Goal: Task Accomplishment & Management: Manage account settings

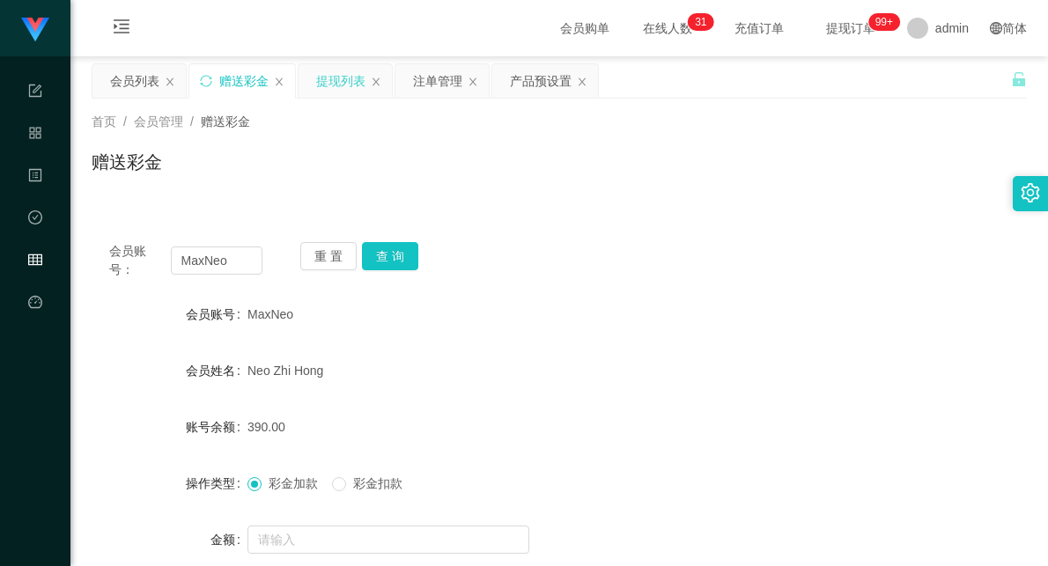
click at [345, 75] on div "提现列表" at bounding box center [340, 80] width 49 height 33
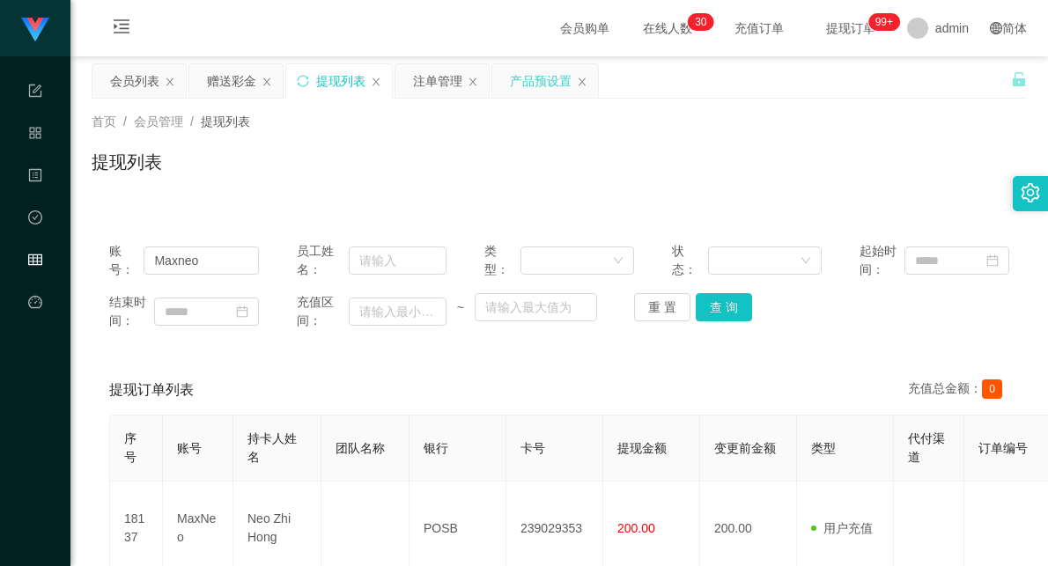
click at [533, 84] on div "产品预设置" at bounding box center [541, 80] width 62 height 33
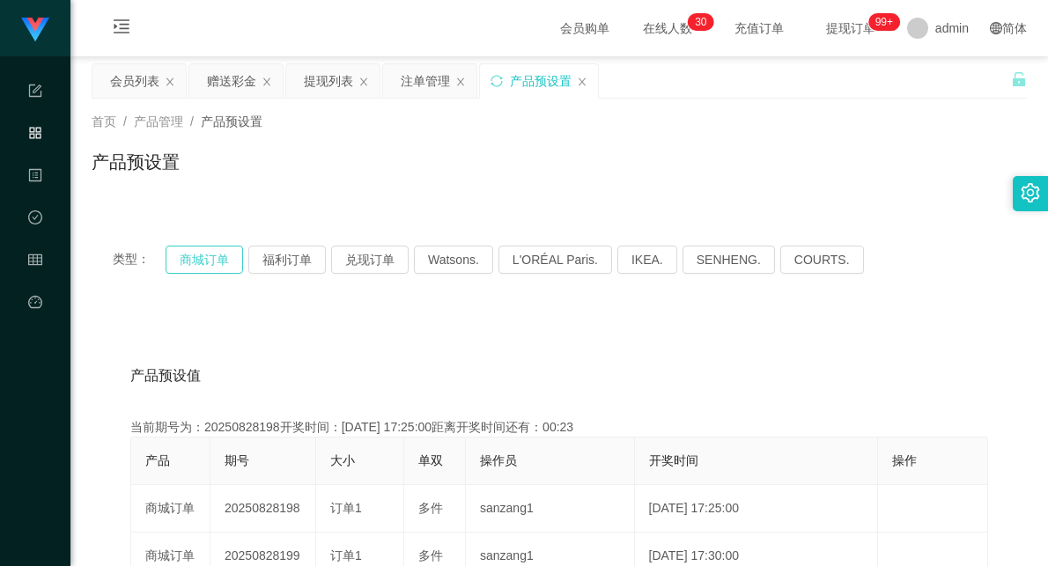
click at [209, 260] on button "商城订单" at bounding box center [204, 260] width 77 height 28
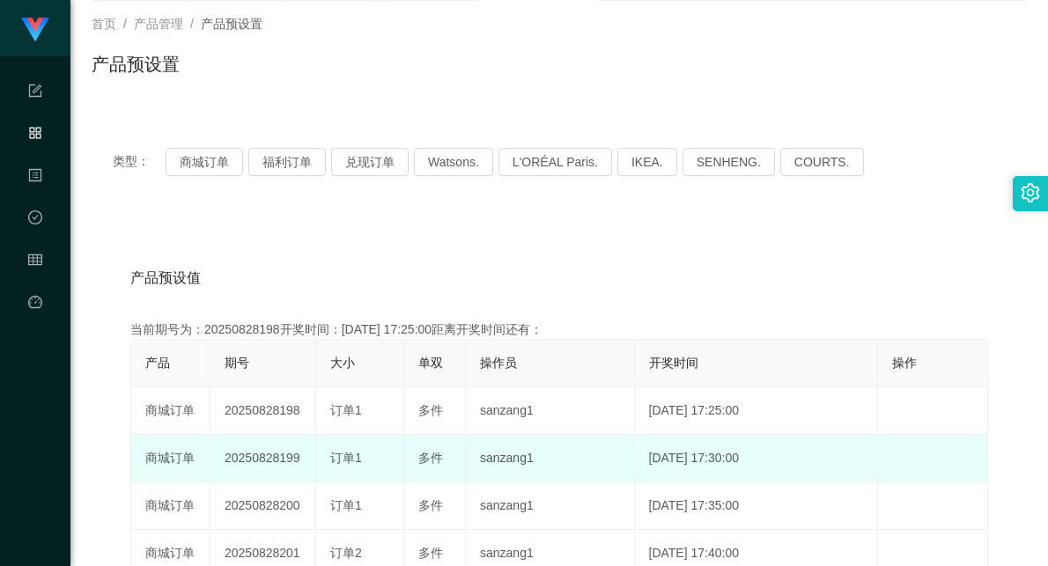
drag, startPoint x: 322, startPoint y: 458, endPoint x: 428, endPoint y: 435, distance: 108.1
click at [392, 455] on tr "商城订单 20250828199 订单1 多件 sanzang1 [DATE] 17:30:00 编 辑 限制投注" at bounding box center [559, 459] width 857 height 48
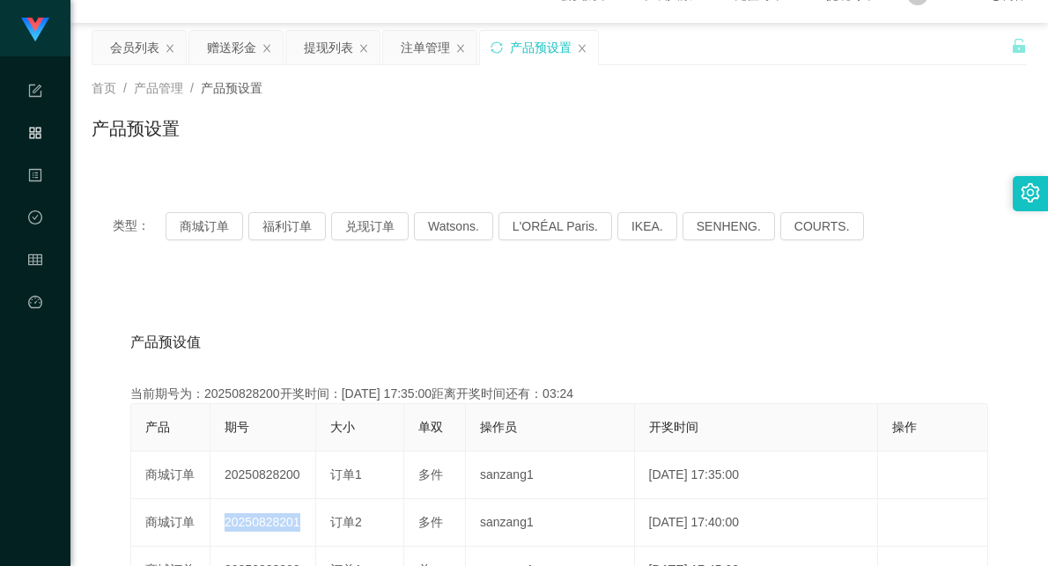
scroll to position [0, 0]
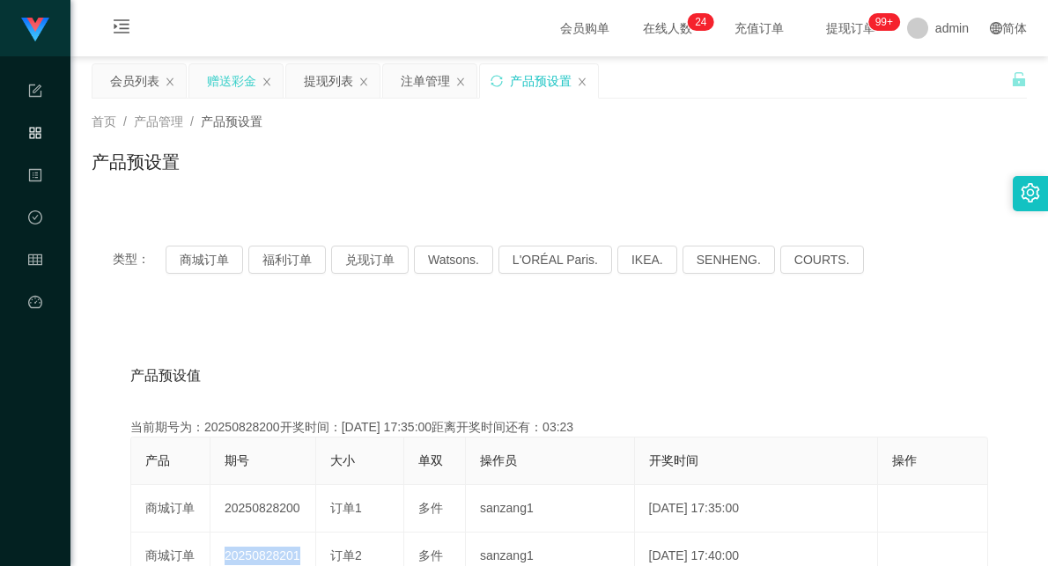
click at [230, 82] on div "赠送彩金" at bounding box center [231, 80] width 49 height 33
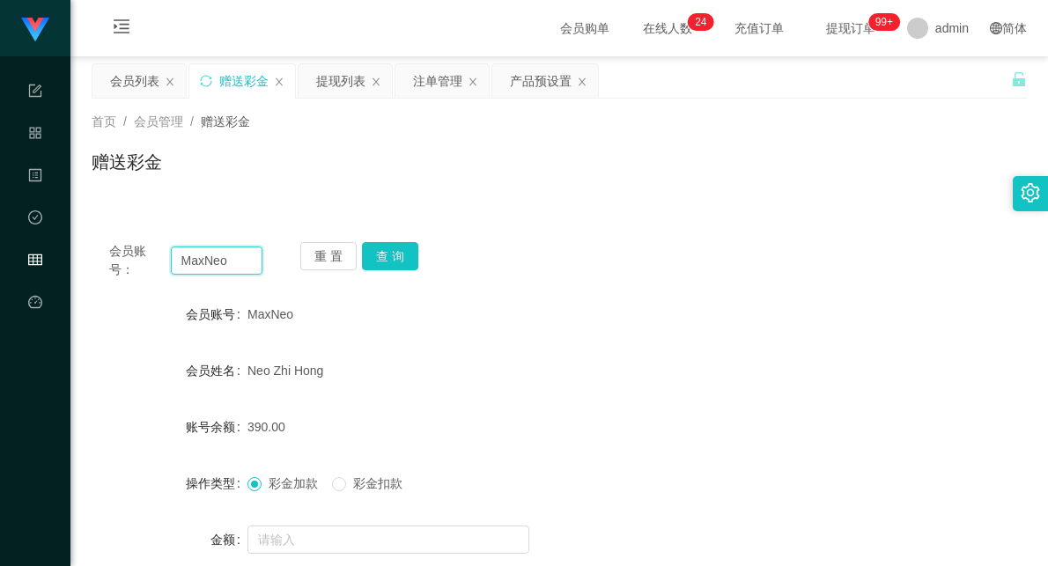
click at [195, 262] on input "MaxNeo" at bounding box center [217, 260] width 92 height 28
click at [397, 261] on button "查 询" at bounding box center [390, 256] width 56 height 28
click at [204, 256] on input "curry30" at bounding box center [217, 260] width 92 height 28
drag, startPoint x: 204, startPoint y: 256, endPoint x: 190, endPoint y: 253, distance: 14.5
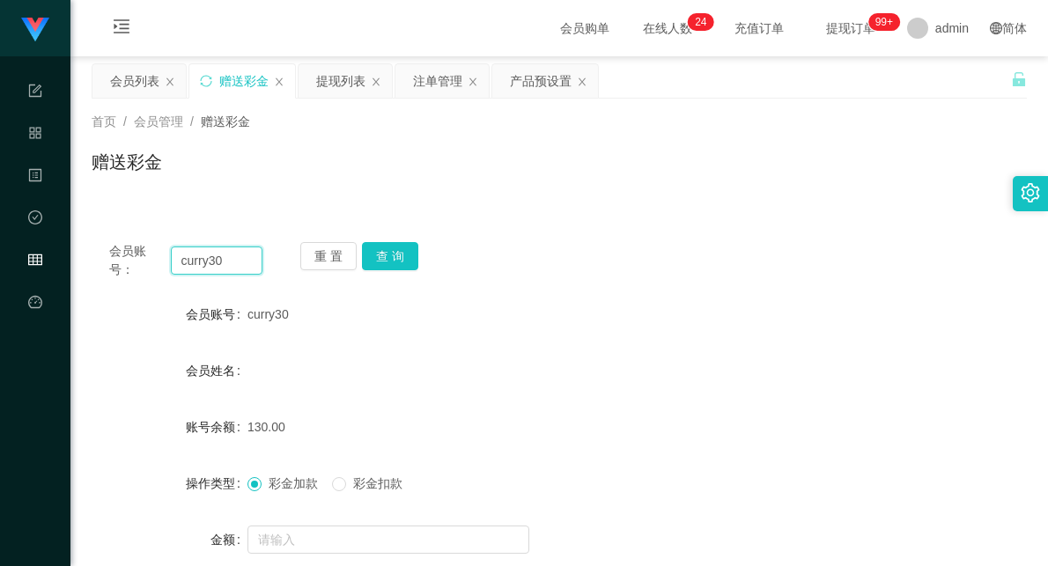
click at [195, 254] on input "curry30" at bounding box center [217, 260] width 92 height 28
click at [374, 253] on button "查 询" at bounding box center [390, 256] width 56 height 28
drag, startPoint x: 231, startPoint y: 261, endPoint x: 97, endPoint y: 256, distance: 133.9
click at [97, 256] on div "会员账号： Mfig99 重 置 查 询" at bounding box center [559, 260] width 935 height 37
paste input "Weih213"
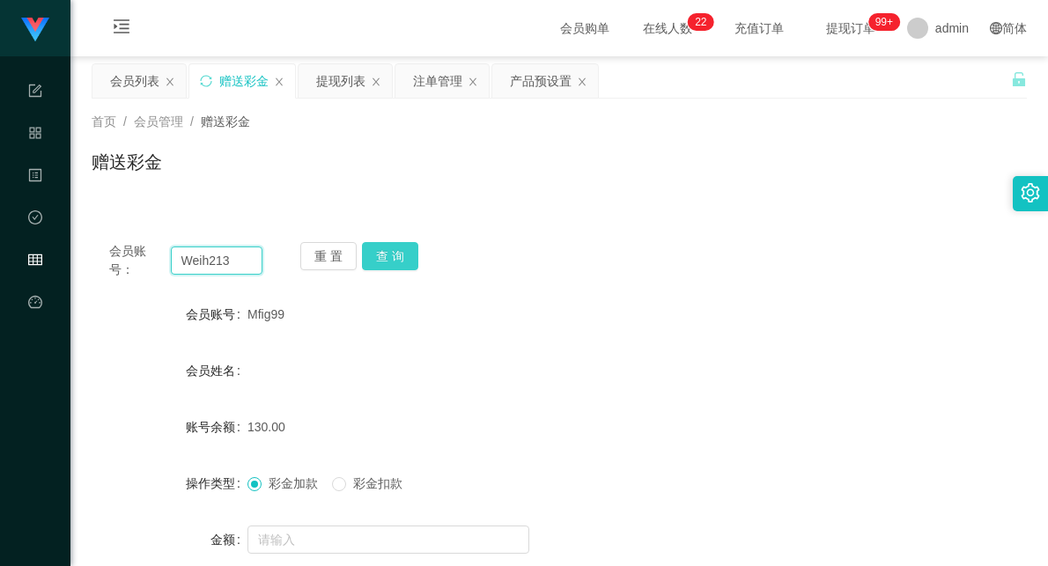
type input "Weih213"
click at [387, 252] on button "查 询" at bounding box center [390, 256] width 56 height 28
click at [547, 67] on div "产品预设置" at bounding box center [541, 80] width 62 height 33
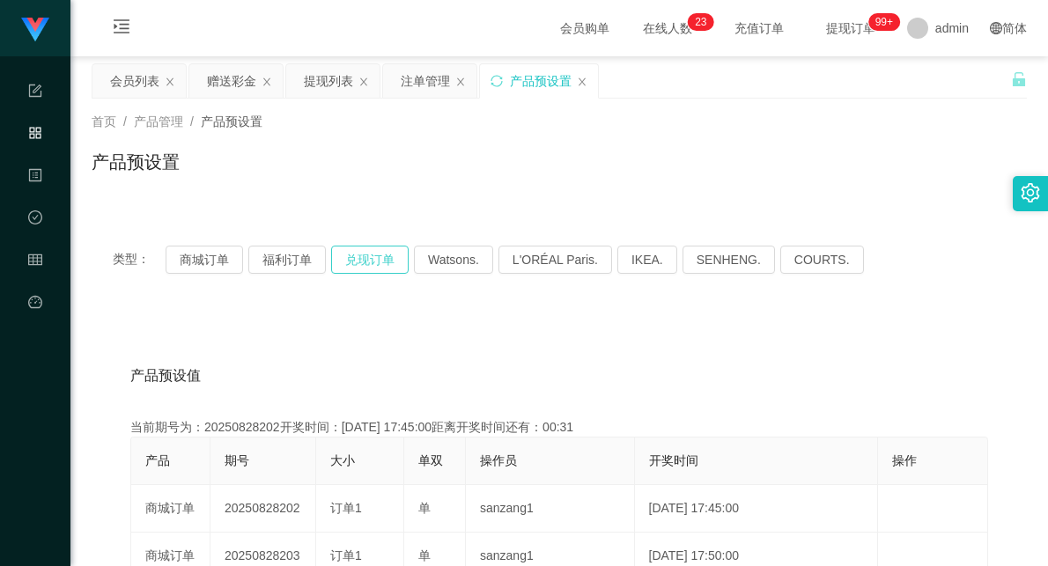
click at [349, 256] on button "兑现订单" at bounding box center [369, 260] width 77 height 28
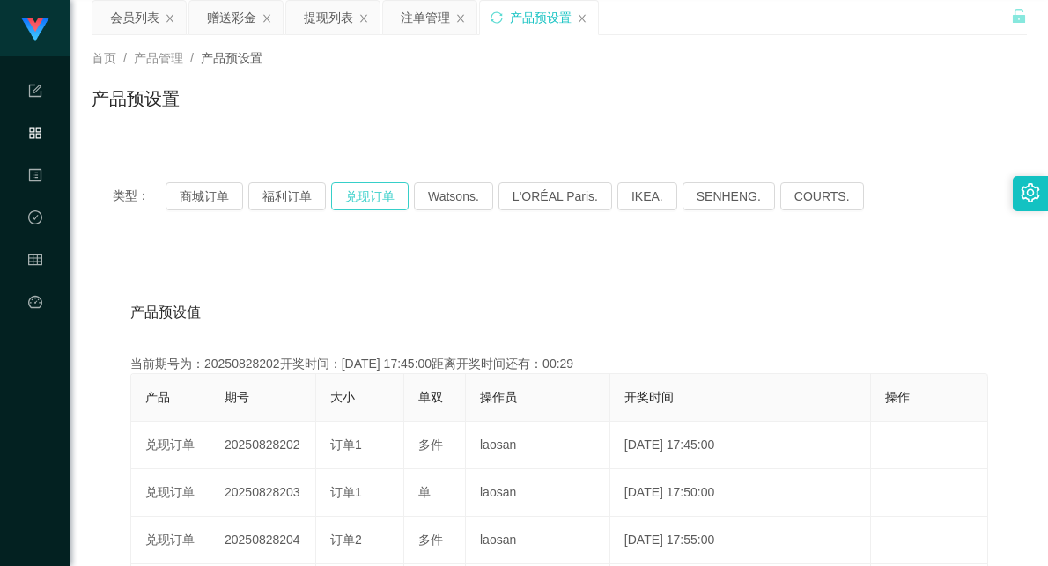
scroll to position [98, 0]
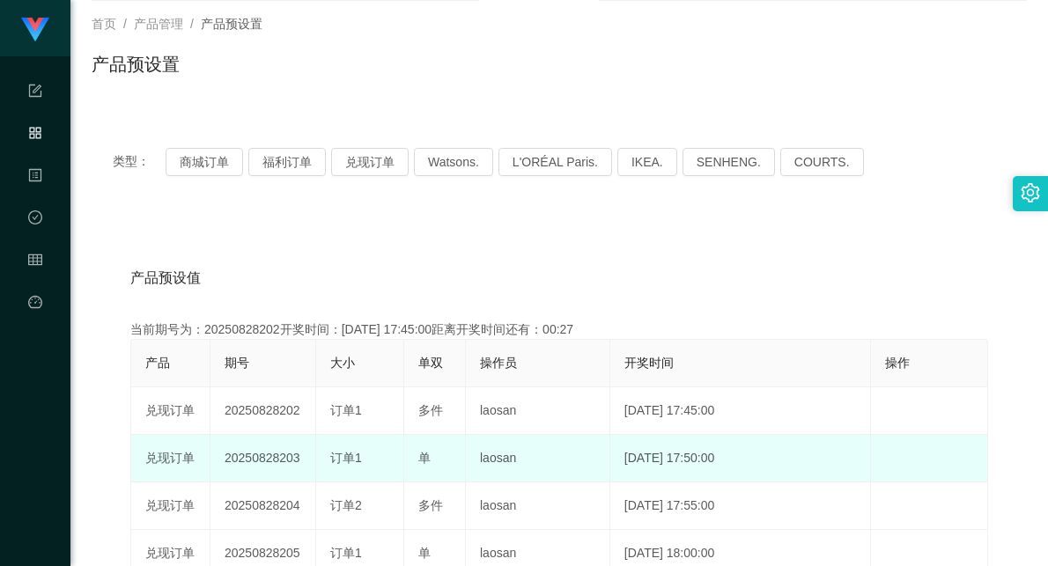
drag, startPoint x: 279, startPoint y: 455, endPoint x: 440, endPoint y: 454, distance: 161.1
click at [440, 454] on tr "兑现订单 20250828203 订单1 单 laosan [DATE] 17:50:00 编 辑 限制投注" at bounding box center [559, 459] width 857 height 48
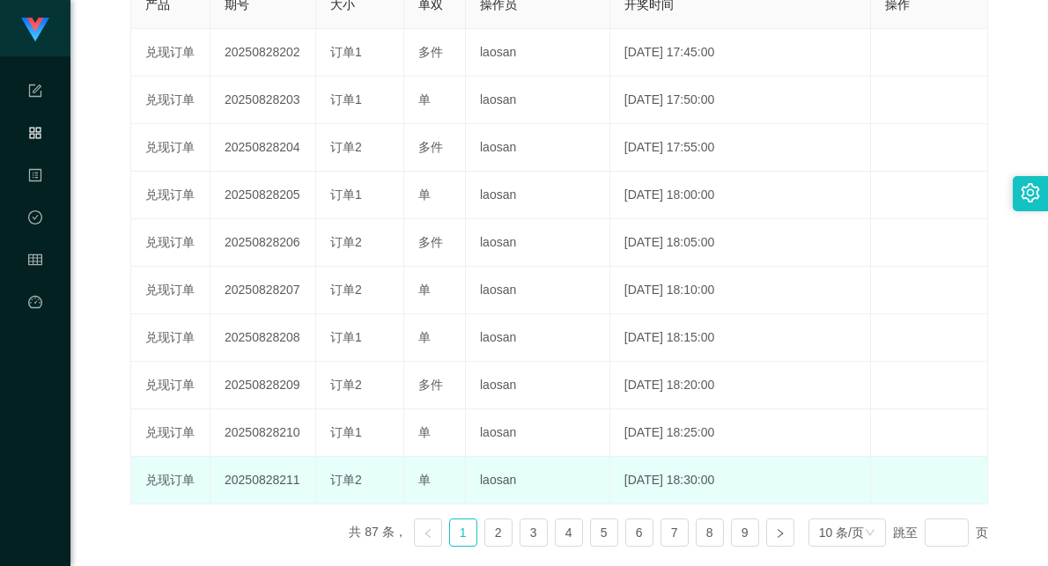
scroll to position [261, 0]
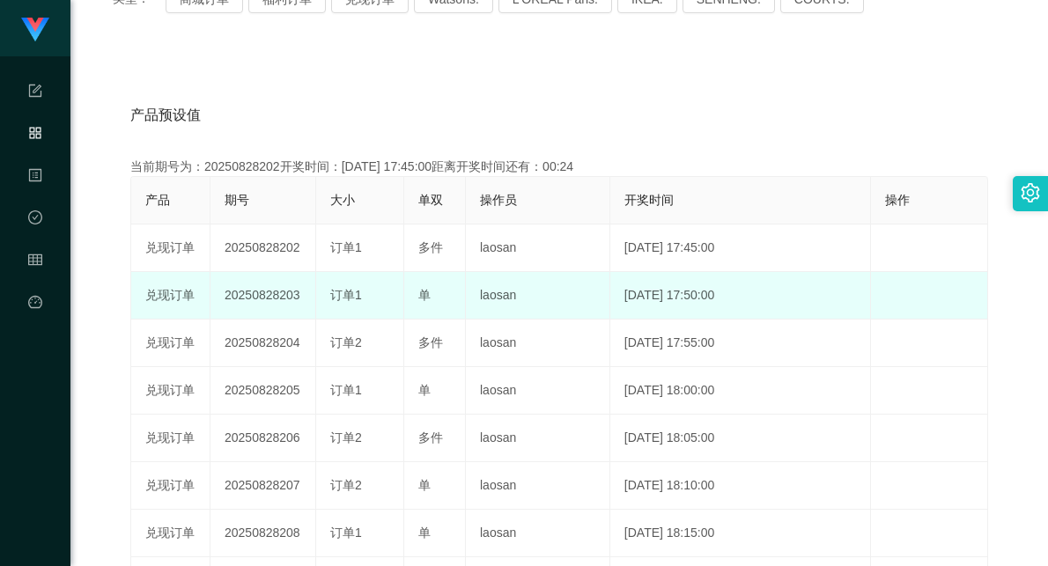
click at [493, 313] on td "laosan" at bounding box center [538, 296] width 144 height 48
drag, startPoint x: 226, startPoint y: 293, endPoint x: 440, endPoint y: 294, distance: 213.9
click at [440, 294] on tr "兑现订单 20250828203 订单1 单 laosan [DATE] 17:50:00 编 辑 限制投注" at bounding box center [559, 296] width 857 height 48
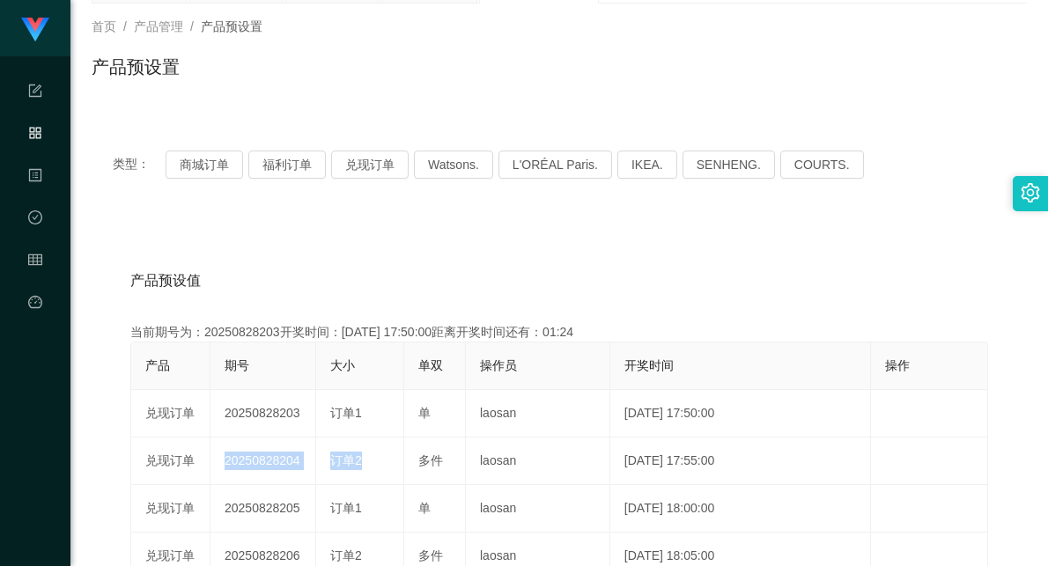
scroll to position [0, 0]
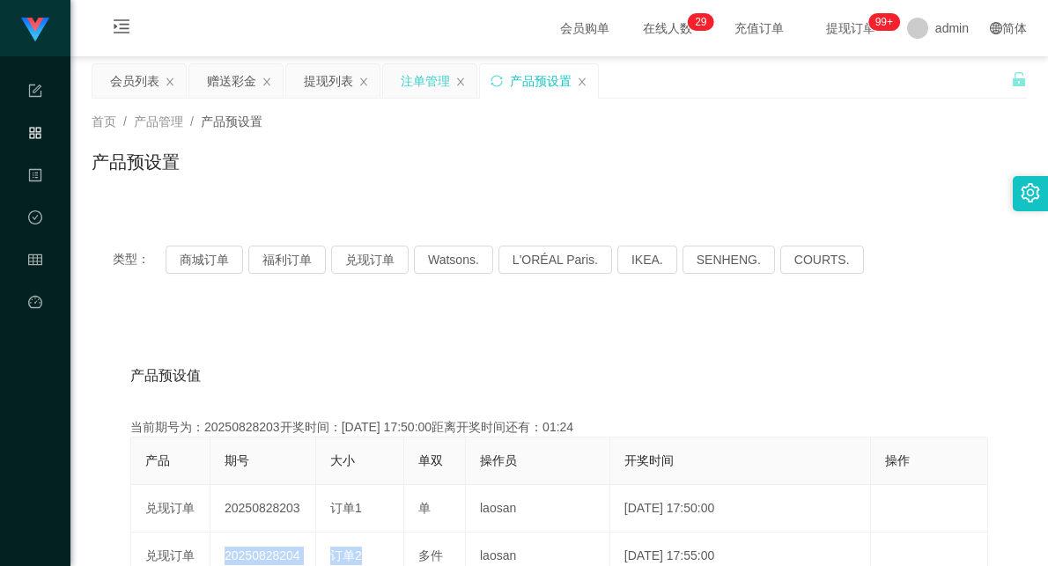
click at [429, 82] on div "注单管理" at bounding box center [425, 80] width 49 height 33
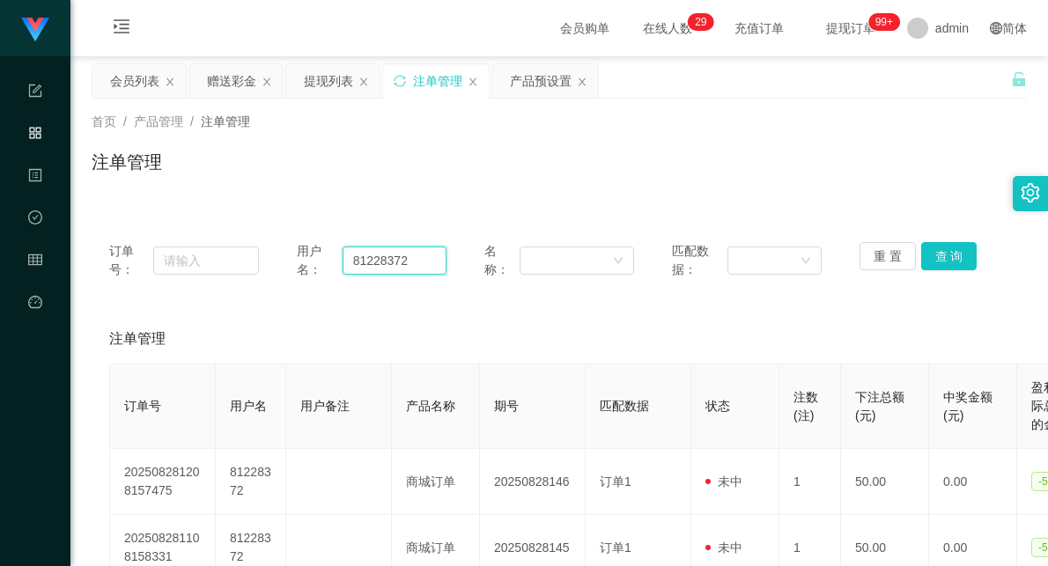
drag, startPoint x: 417, startPoint y: 262, endPoint x: 287, endPoint y: 256, distance: 130.4
click at [287, 256] on div "订单号： 用户名： 81228372 名称： 匹配数据： 重 置 查 询" at bounding box center [559, 260] width 900 height 37
paste input "Weih213"
click at [931, 257] on button "查 询" at bounding box center [949, 256] width 56 height 28
click at [556, 320] on div "注单管理" at bounding box center [559, 338] width 900 height 49
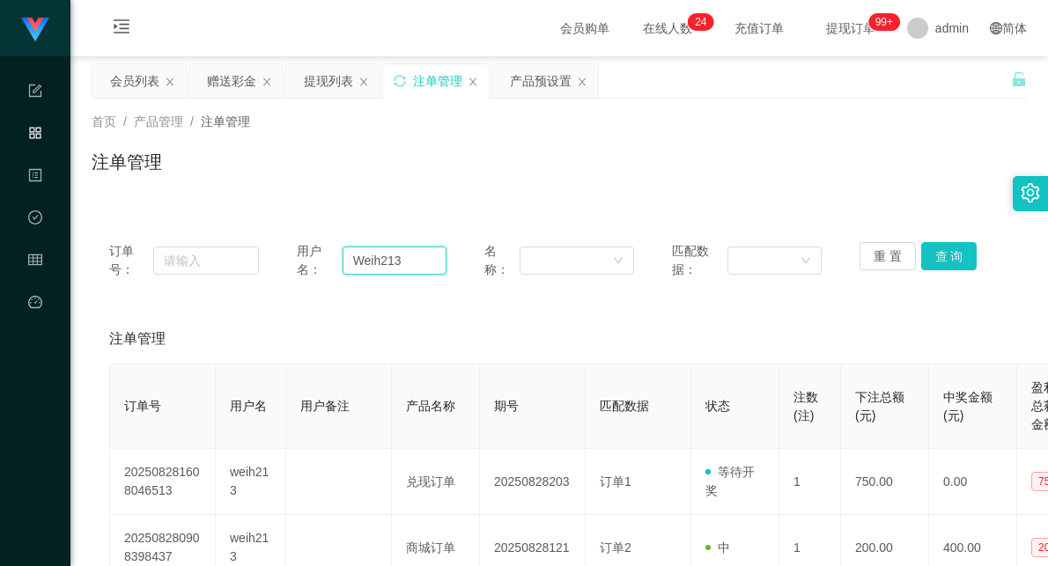
drag, startPoint x: 410, startPoint y: 261, endPoint x: 296, endPoint y: 256, distance: 114.5
click at [297, 256] on div "用户名： Weih213" at bounding box center [372, 260] width 150 height 37
paste input "90576206"
type input "90576206"
click at [933, 250] on button "查 询" at bounding box center [949, 256] width 56 height 28
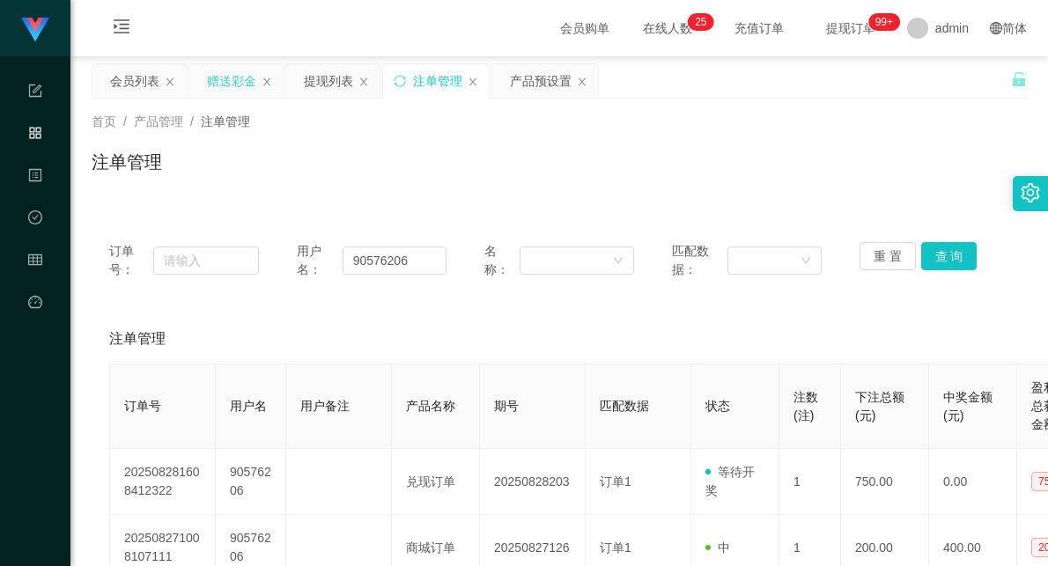
click at [232, 71] on div "赠送彩金" at bounding box center [231, 80] width 49 height 33
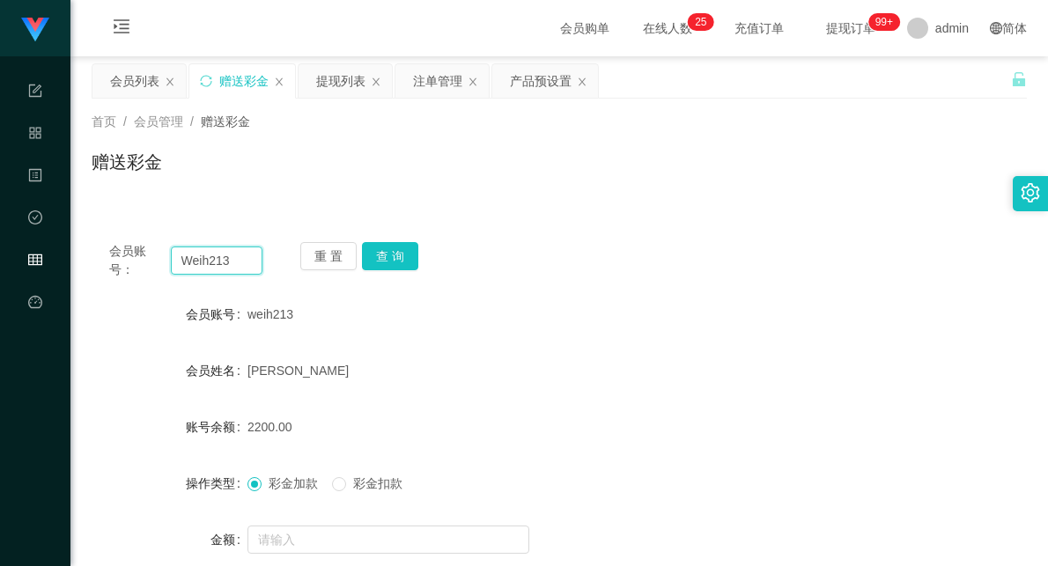
click at [212, 255] on input "Weih213" at bounding box center [217, 260] width 92 height 28
click at [389, 249] on button "查 询" at bounding box center [390, 256] width 56 height 28
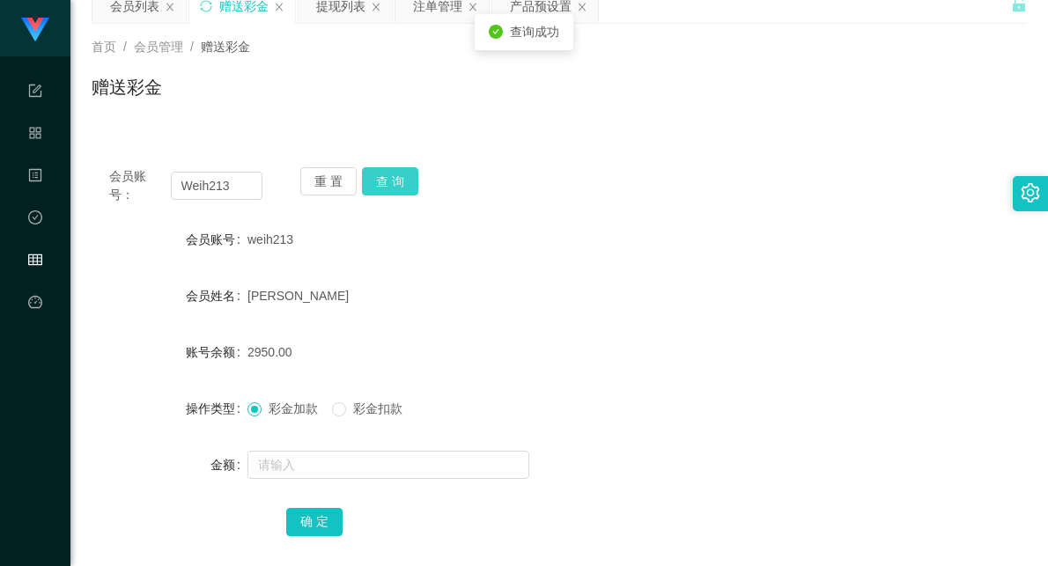
scroll to position [70, 0]
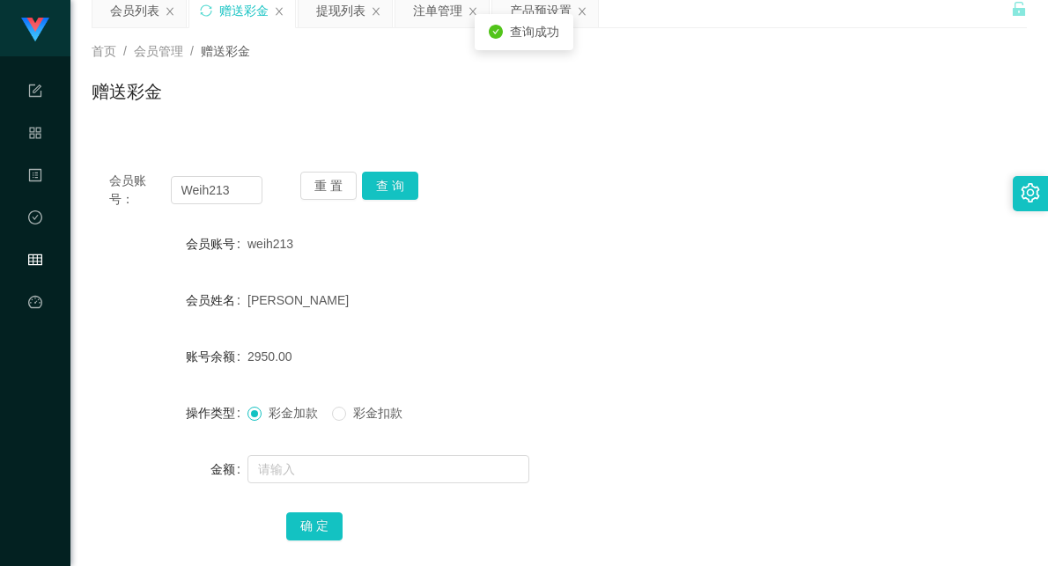
click at [354, 411] on span "彩金扣款" at bounding box center [377, 413] width 63 height 14
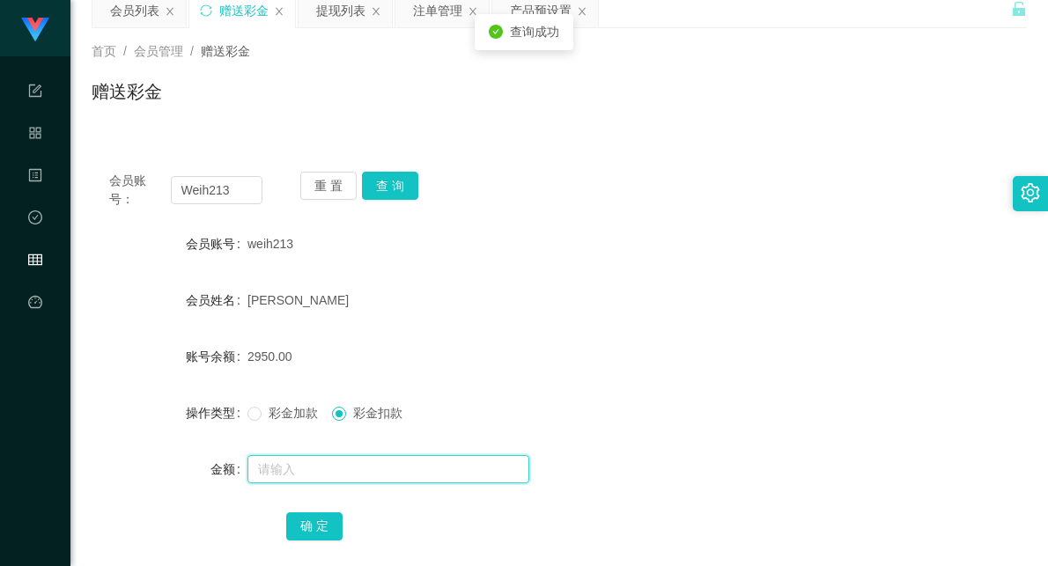
click at [375, 476] on input "text" at bounding box center [388, 469] width 282 height 28
type input "750"
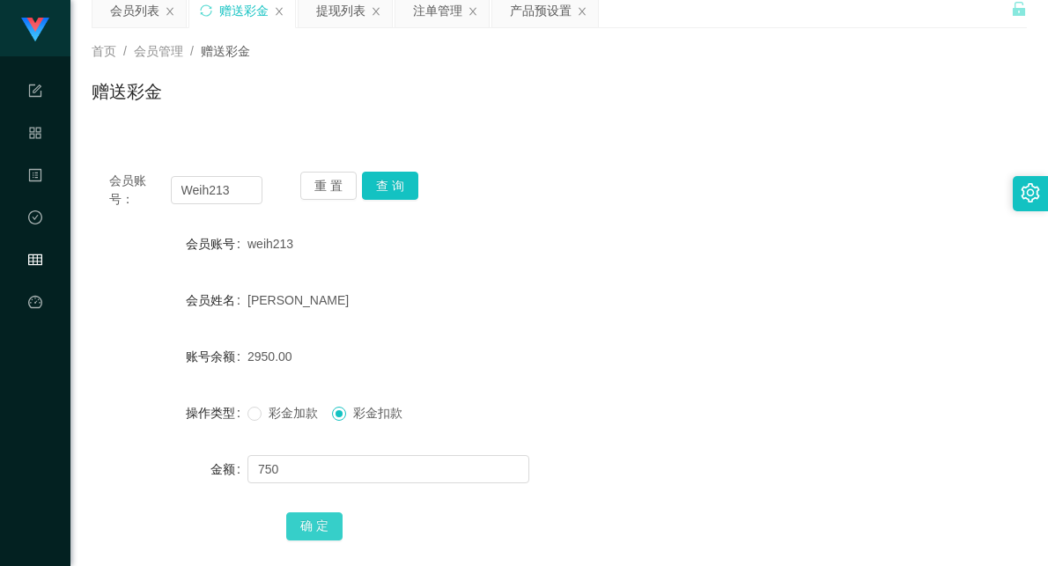
click at [324, 523] on button "确 定" at bounding box center [314, 526] width 56 height 28
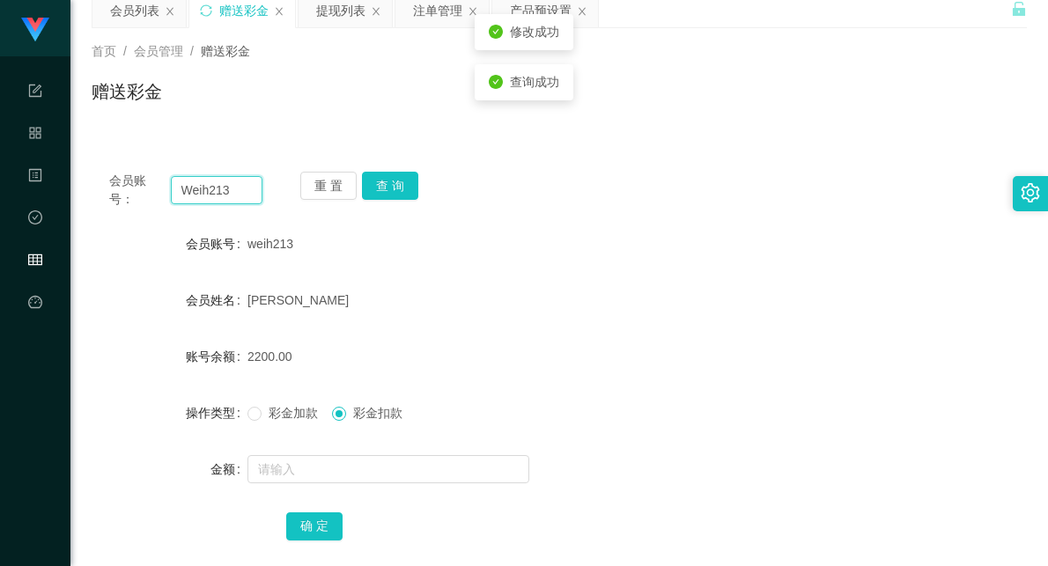
drag, startPoint x: 241, startPoint y: 186, endPoint x: 113, endPoint y: 185, distance: 128.5
click at [110, 185] on div "会员账号： Weih213" at bounding box center [185, 190] width 153 height 37
paste input "90576206"
type input "90576206"
click at [394, 187] on button "查 询" at bounding box center [390, 186] width 56 height 28
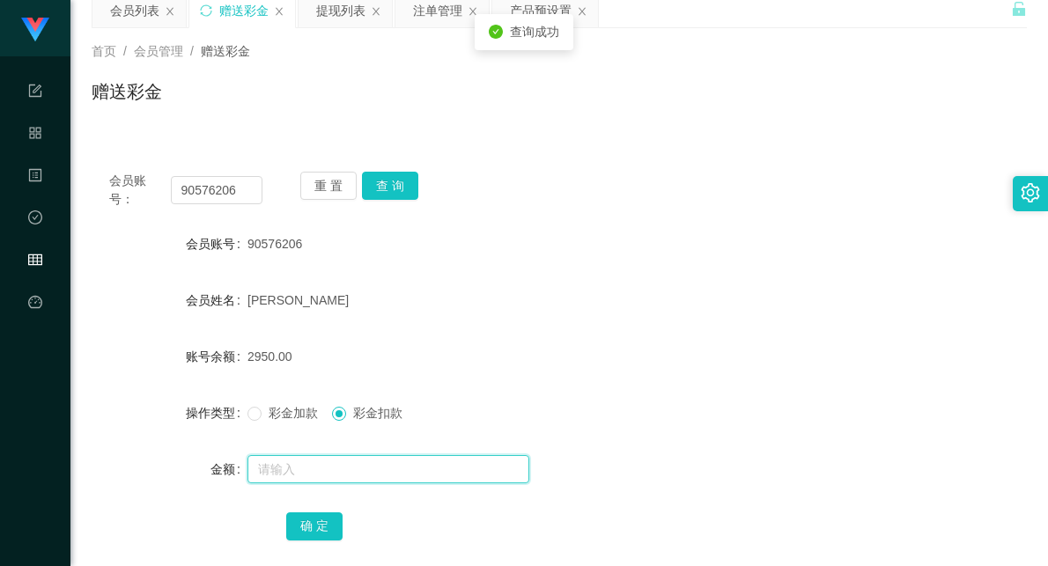
click at [347, 460] on input "text" at bounding box center [388, 469] width 282 height 28
type input "750"
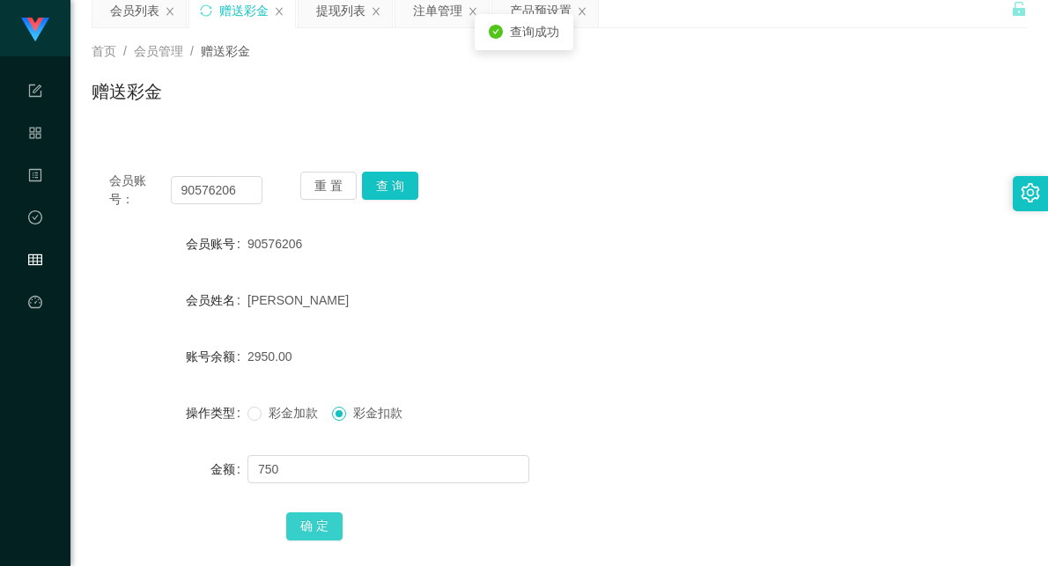
click at [313, 518] on button "确 定" at bounding box center [314, 526] width 56 height 28
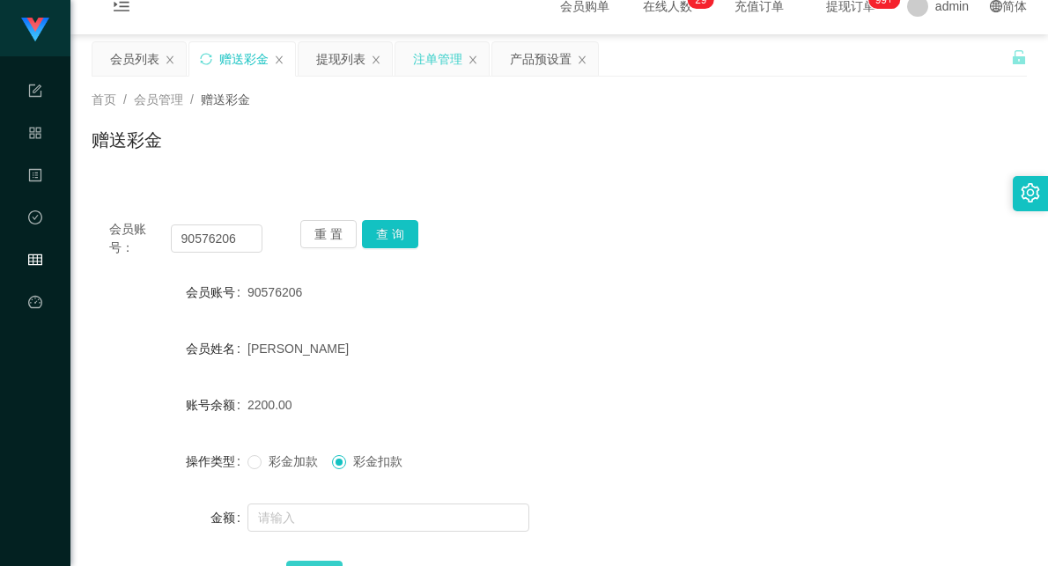
scroll to position [0, 0]
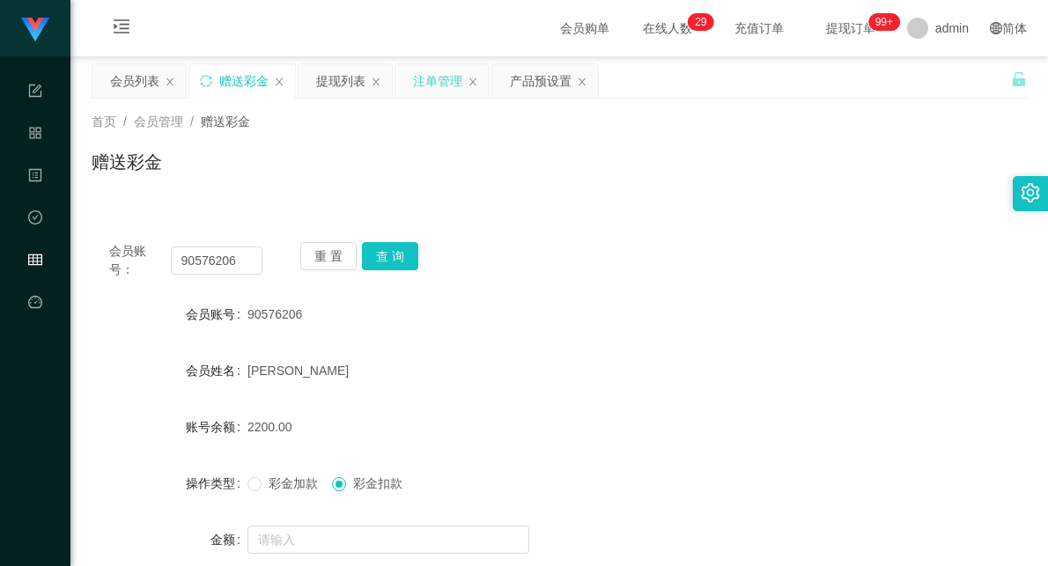
click at [423, 71] on div "注单管理" at bounding box center [437, 80] width 49 height 33
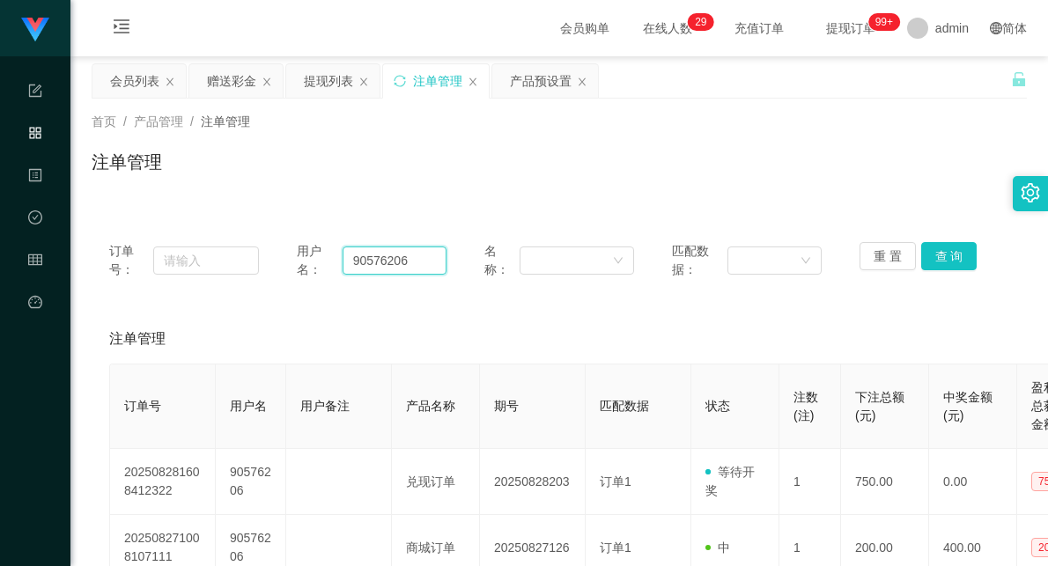
drag, startPoint x: 415, startPoint y: 257, endPoint x: 304, endPoint y: 252, distance: 111.0
click at [304, 252] on div "用户名： 90576206" at bounding box center [372, 260] width 150 height 37
paste input "Weih213"
type input "Weih213"
click at [945, 255] on button "查 询" at bounding box center [949, 256] width 56 height 28
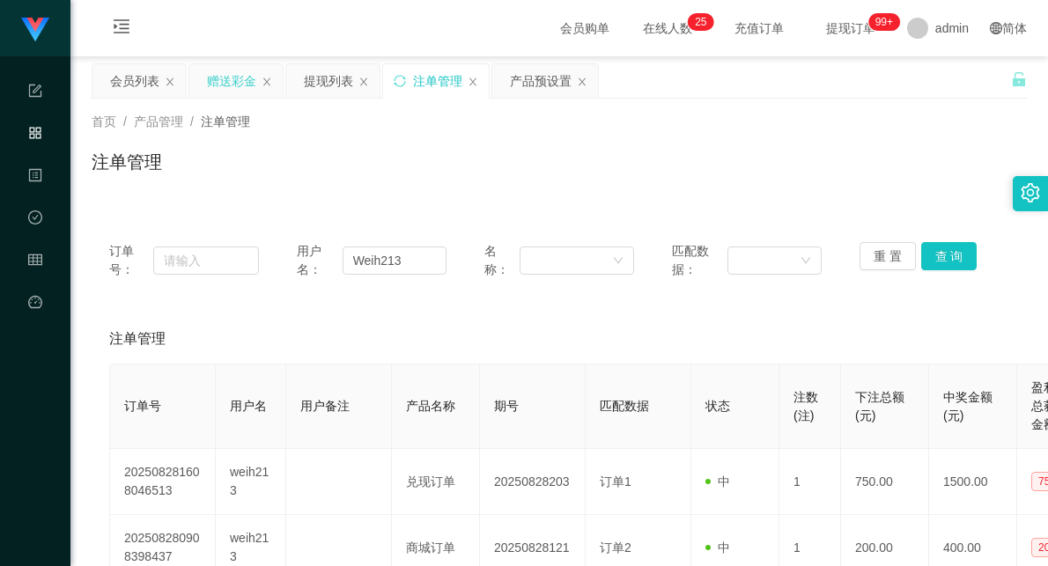
click at [227, 81] on div "赠送彩金" at bounding box center [231, 80] width 49 height 33
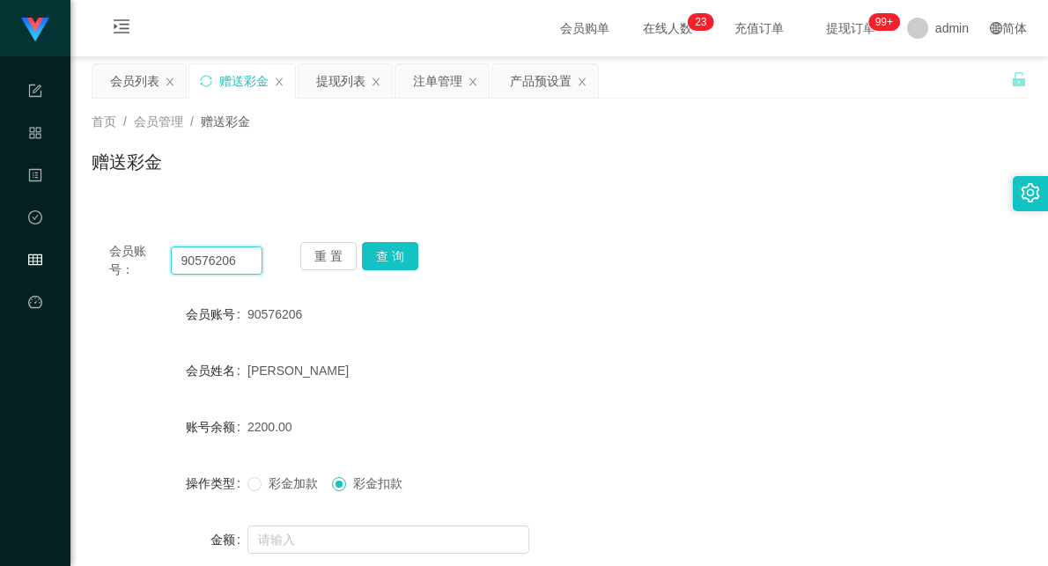
click at [196, 265] on input "90576206" at bounding box center [217, 260] width 92 height 28
paste input "Weih213"
click at [390, 256] on button "查 询" at bounding box center [390, 256] width 56 height 28
click at [525, 322] on div "weih213" at bounding box center [520, 314] width 546 height 35
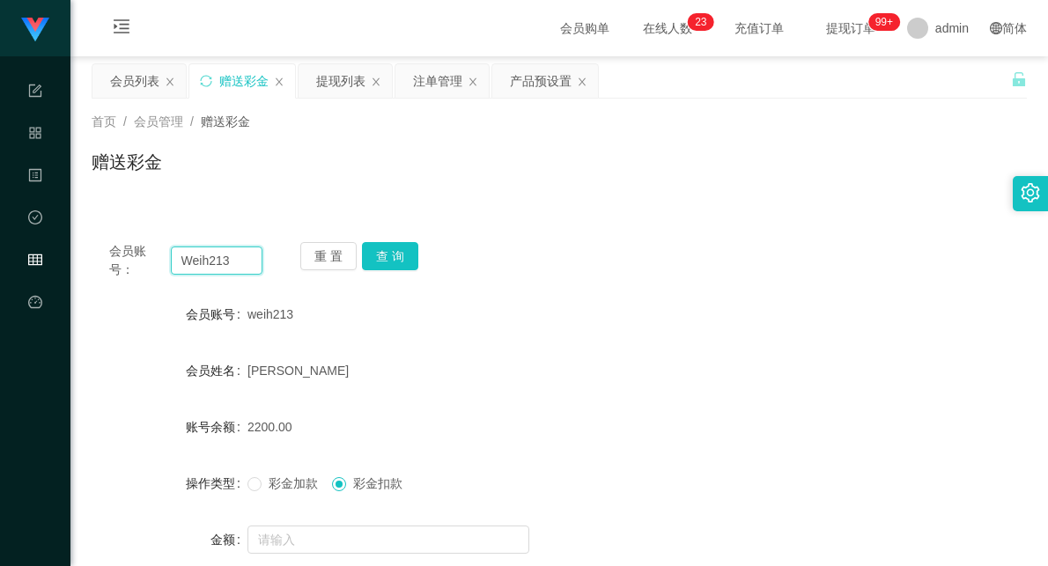
drag, startPoint x: 242, startPoint y: 257, endPoint x: 130, endPoint y: 248, distance: 112.1
click at [132, 248] on div "会员账号： Weih213" at bounding box center [185, 260] width 153 height 37
paste input "90576206"
type input "90576206"
click at [384, 250] on button "查 询" at bounding box center [390, 256] width 56 height 28
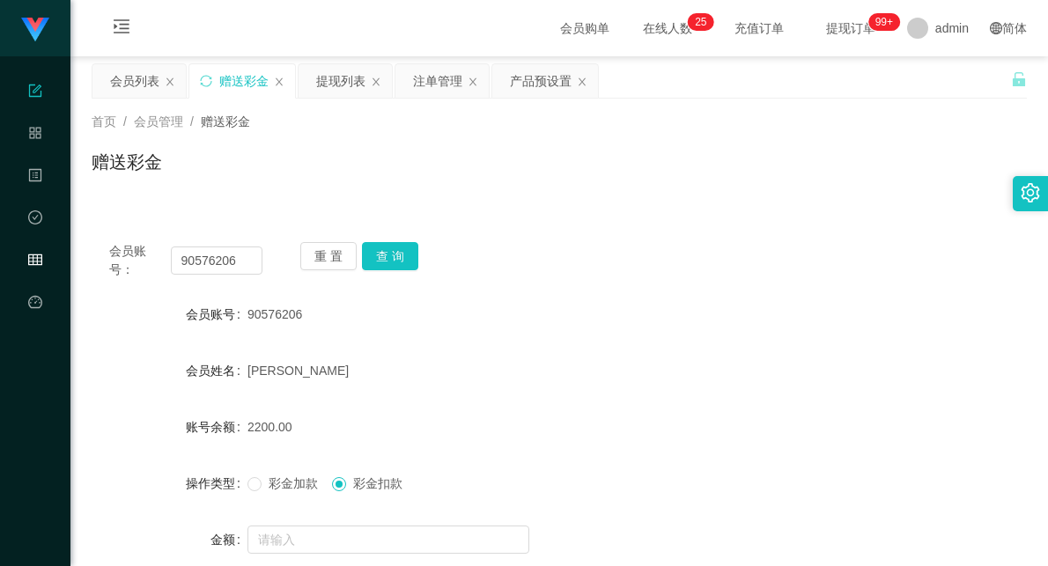
click at [130, 73] on div "系统配置列表 管理员列表 管理员分组 systemPays" at bounding box center [144, 157] width 141 height 169
click at [411, 157] on div "赠送彩金" at bounding box center [559, 169] width 935 height 40
click at [136, 80] on div "会员列表" at bounding box center [134, 80] width 49 height 33
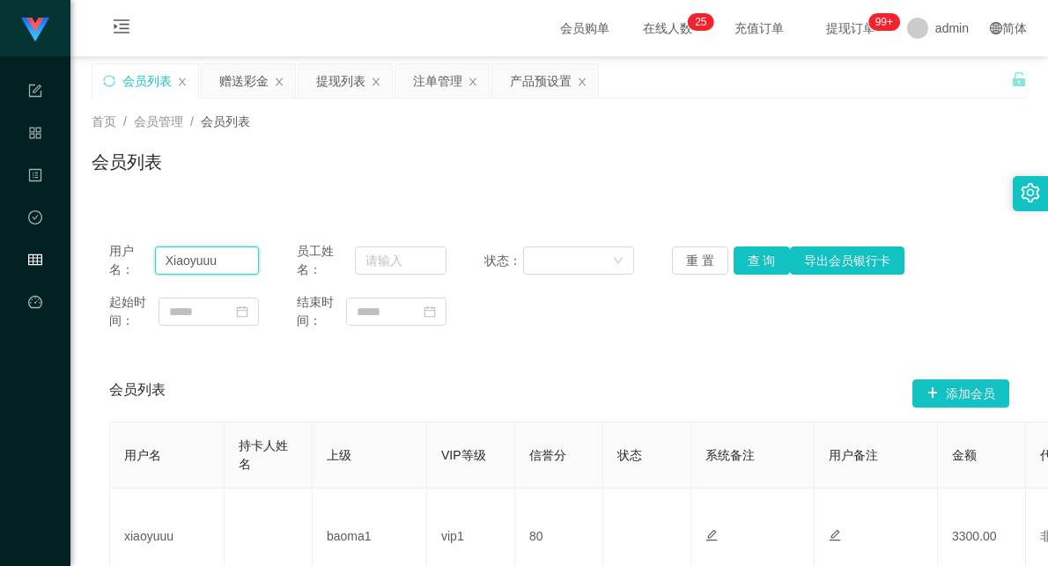
drag, startPoint x: 225, startPoint y: 260, endPoint x: 111, endPoint y: 262, distance: 114.5
click at [74, 254] on main "关闭左侧 关闭右侧 关闭其它 刷新页面 会员列表 赠送彩金 提现列表 注单管理 产品预设置 首页 / 会员管理 / 会员列表 / 会员列表 用户名： Xiao…" at bounding box center [558, 348] width 977 height 585
drag, startPoint x: 222, startPoint y: 350, endPoint x: 215, endPoint y: 280, distance: 70.8
click at [221, 345] on div "用户名： Xiaoyuuu 员工姓名： 状态： 重 置 查 询 导出会员银行卡 起始时间： 结束时间： 会员列表 添加会员 用户名 持卡人姓名 上级 VIP等…" at bounding box center [559, 432] width 935 height 416
drag, startPoint x: 220, startPoint y: 262, endPoint x: 146, endPoint y: 259, distance: 74.0
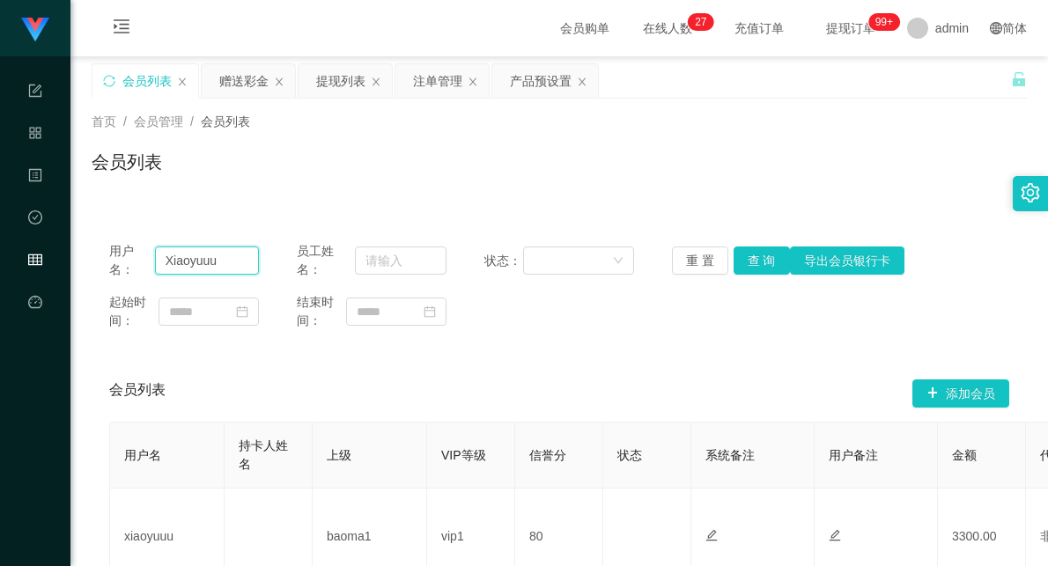
click at [146, 259] on div "用户名： Xiaoyuuu" at bounding box center [184, 260] width 150 height 37
paste input "Weih213"
type input "Weih213"
click at [760, 254] on button "查 询" at bounding box center [761, 260] width 56 height 28
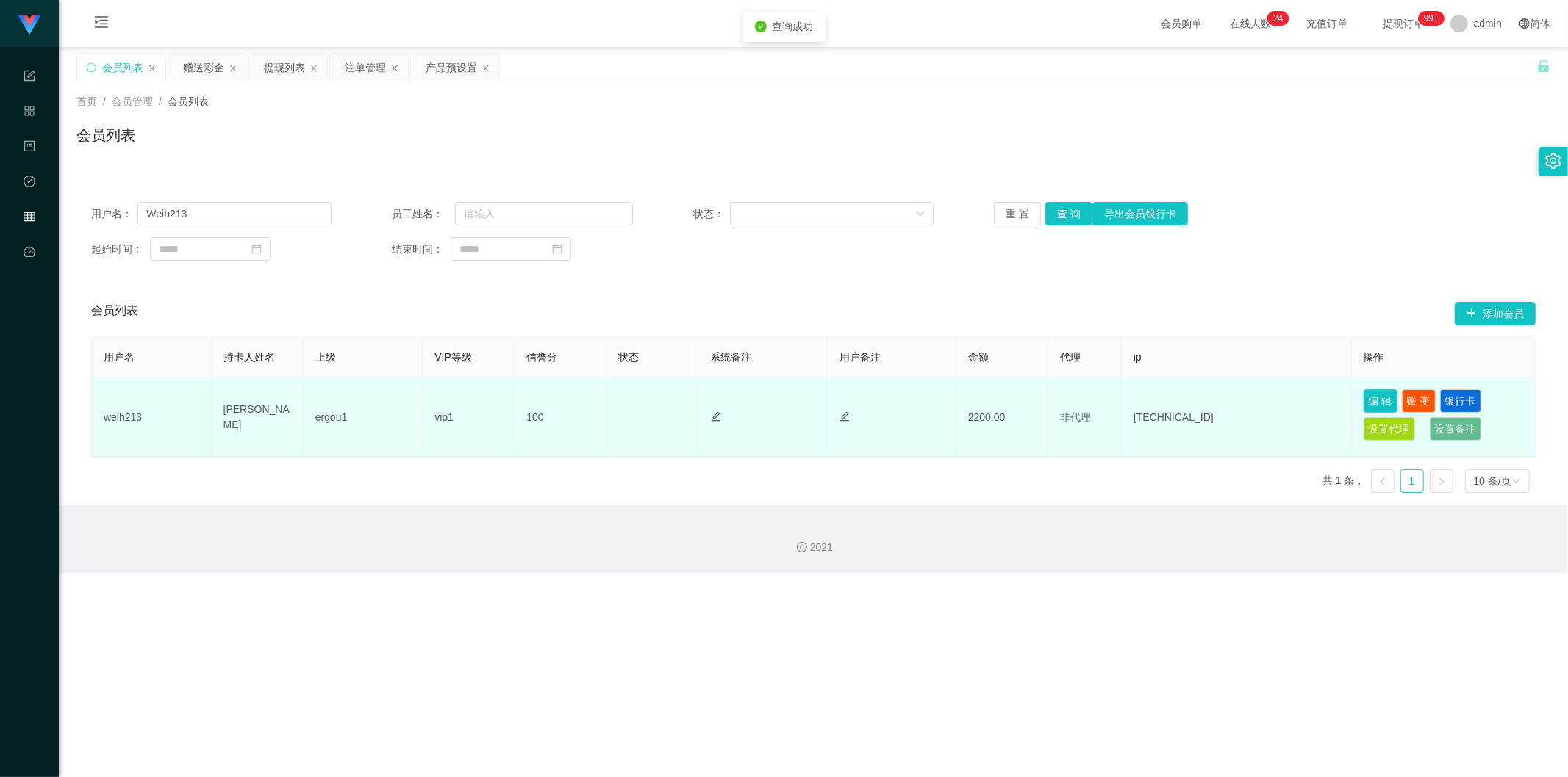
click at [874, 398] on button "编 辑" at bounding box center [1380, 401] width 33 height 23
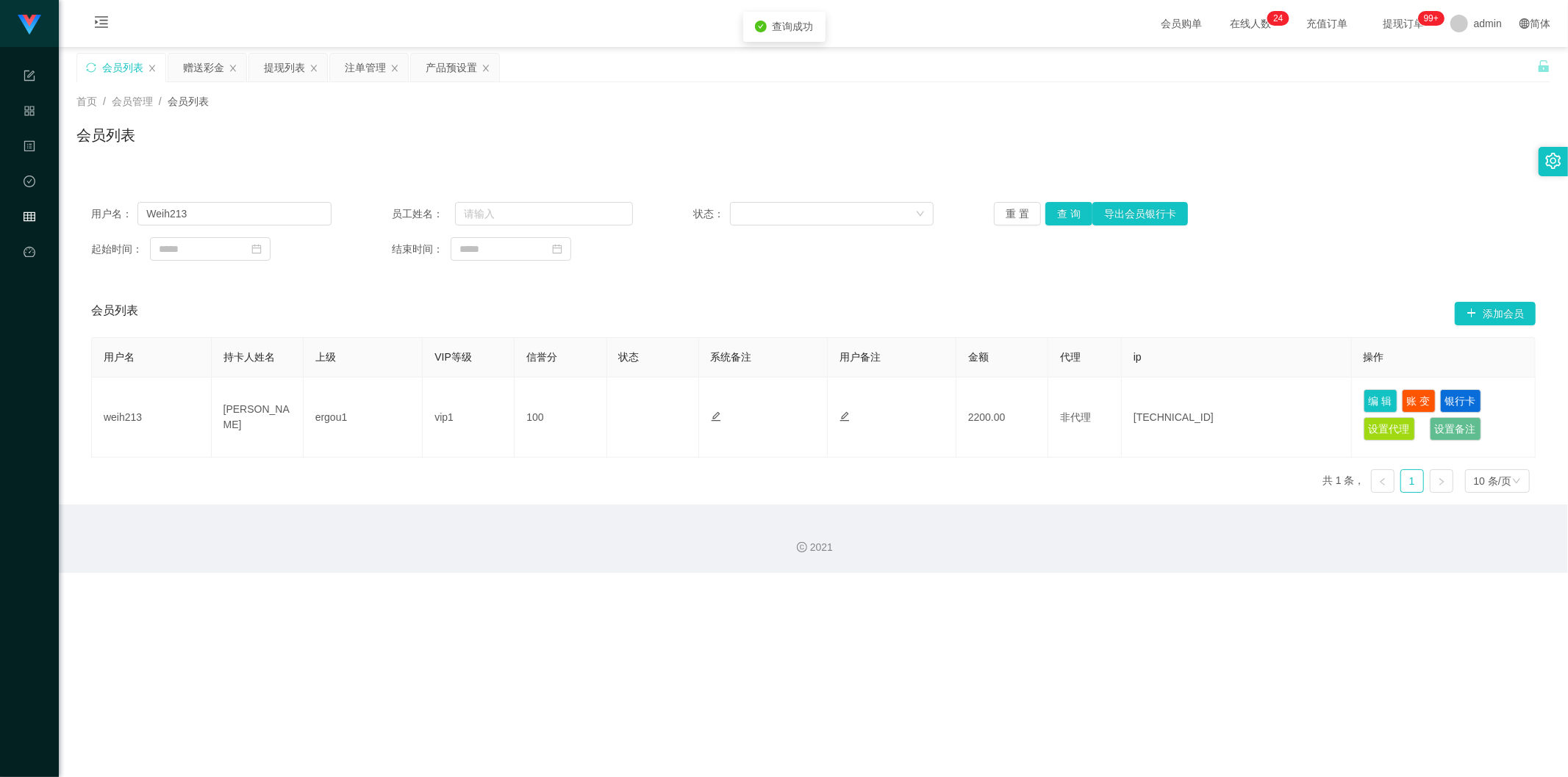
type input "weih213"
type input "[PERSON_NAME]"
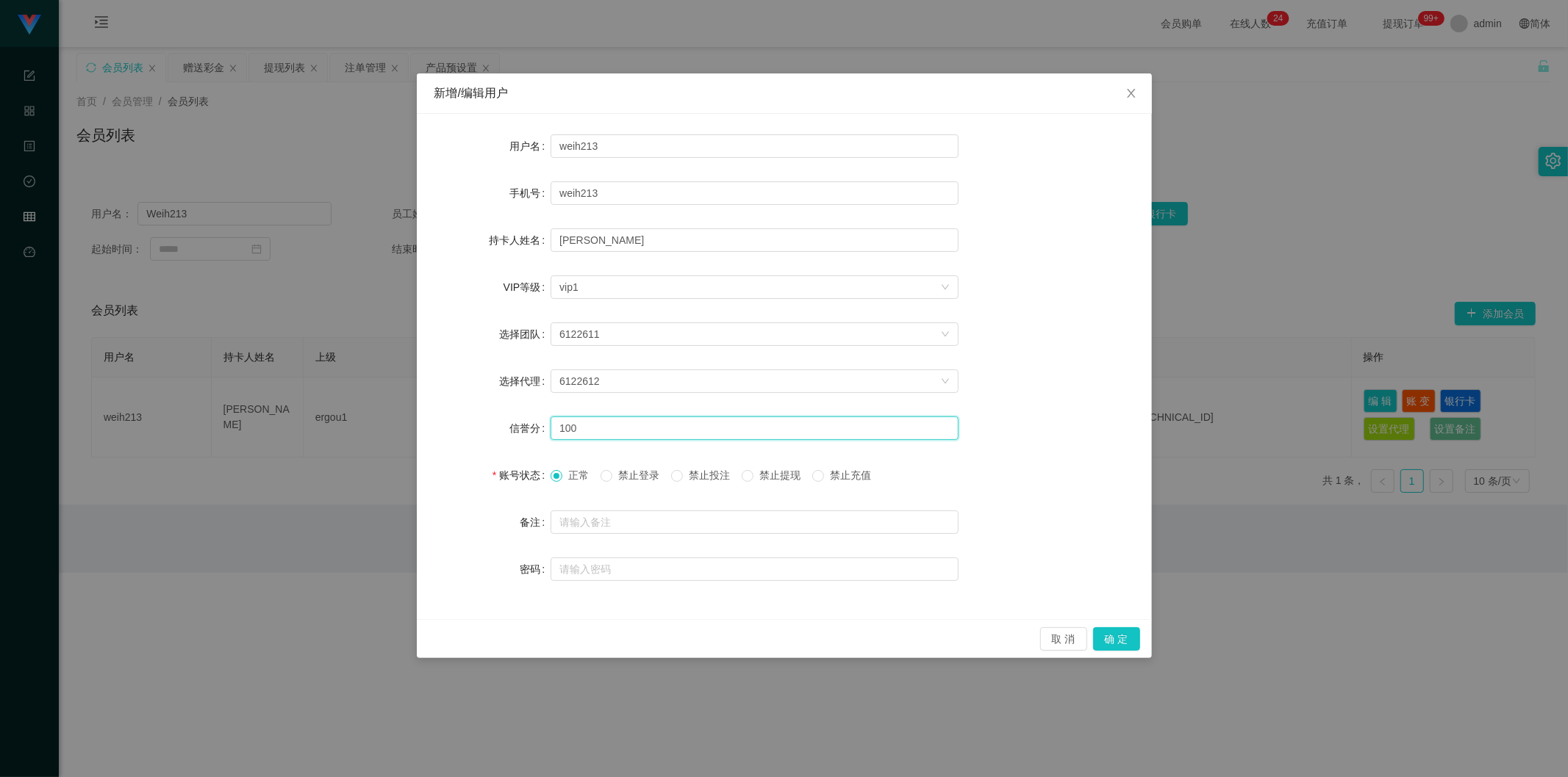
drag, startPoint x: 584, startPoint y: 425, endPoint x: 510, endPoint y: 417, distance: 74.4
click at [510, 417] on div "信誉分 100" at bounding box center [784, 428] width 700 height 29
type input "80"
click at [874, 472] on button "确 定" at bounding box center [1116, 639] width 47 height 23
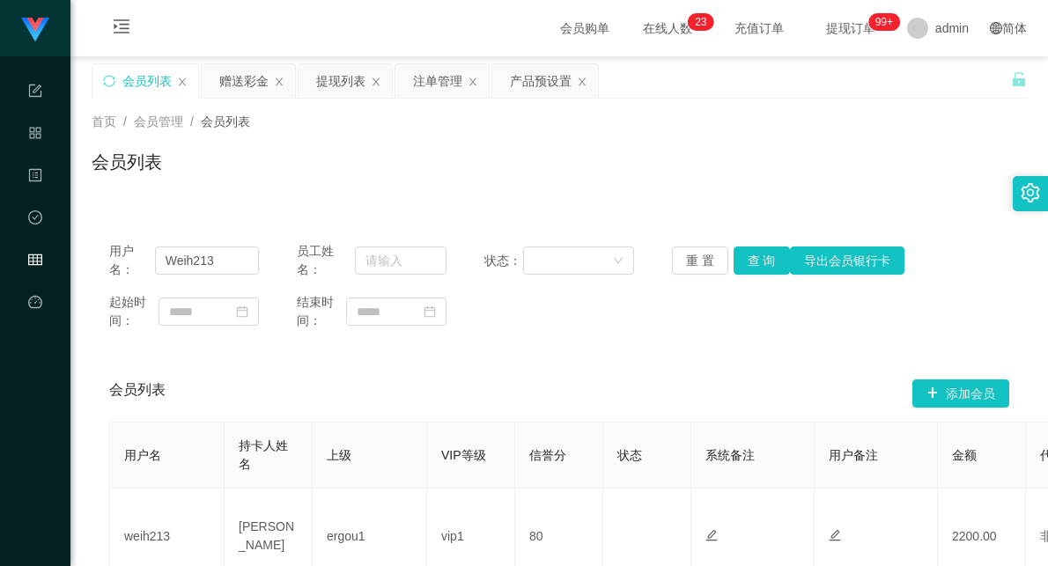
drag, startPoint x: 720, startPoint y: 136, endPoint x: 663, endPoint y: 152, distance: 59.4
click at [720, 136] on div "首页 / 会员管理 / 会员列表 / 会员列表" at bounding box center [559, 151] width 935 height 77
drag, startPoint x: 231, startPoint y: 261, endPoint x: 126, endPoint y: 258, distance: 104.8
click at [126, 258] on div "用户名： Weih213" at bounding box center [184, 260] width 150 height 37
paste input "90576206"
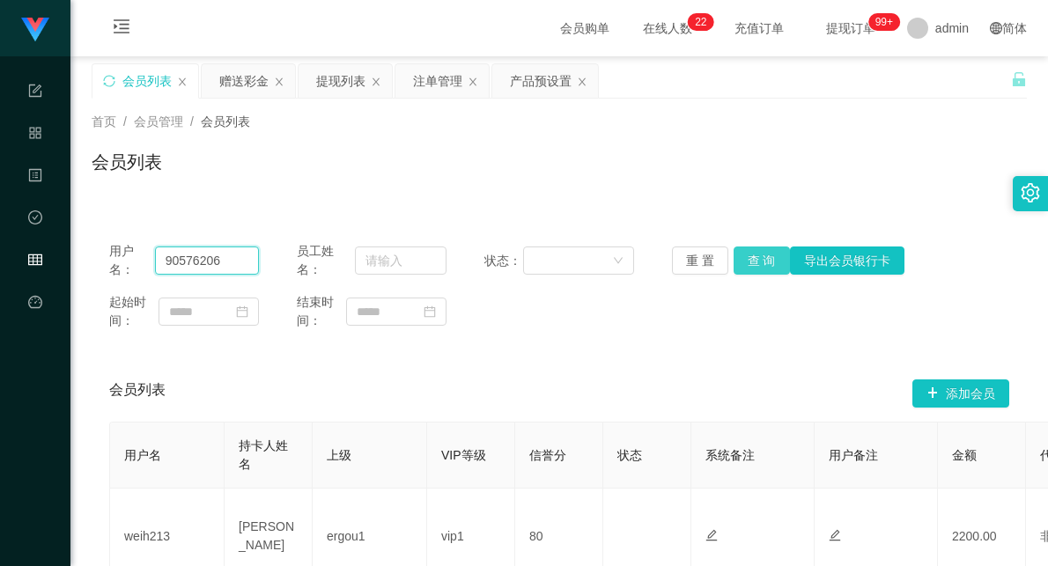
type input "90576206"
click at [747, 259] on button "查 询" at bounding box center [761, 260] width 56 height 28
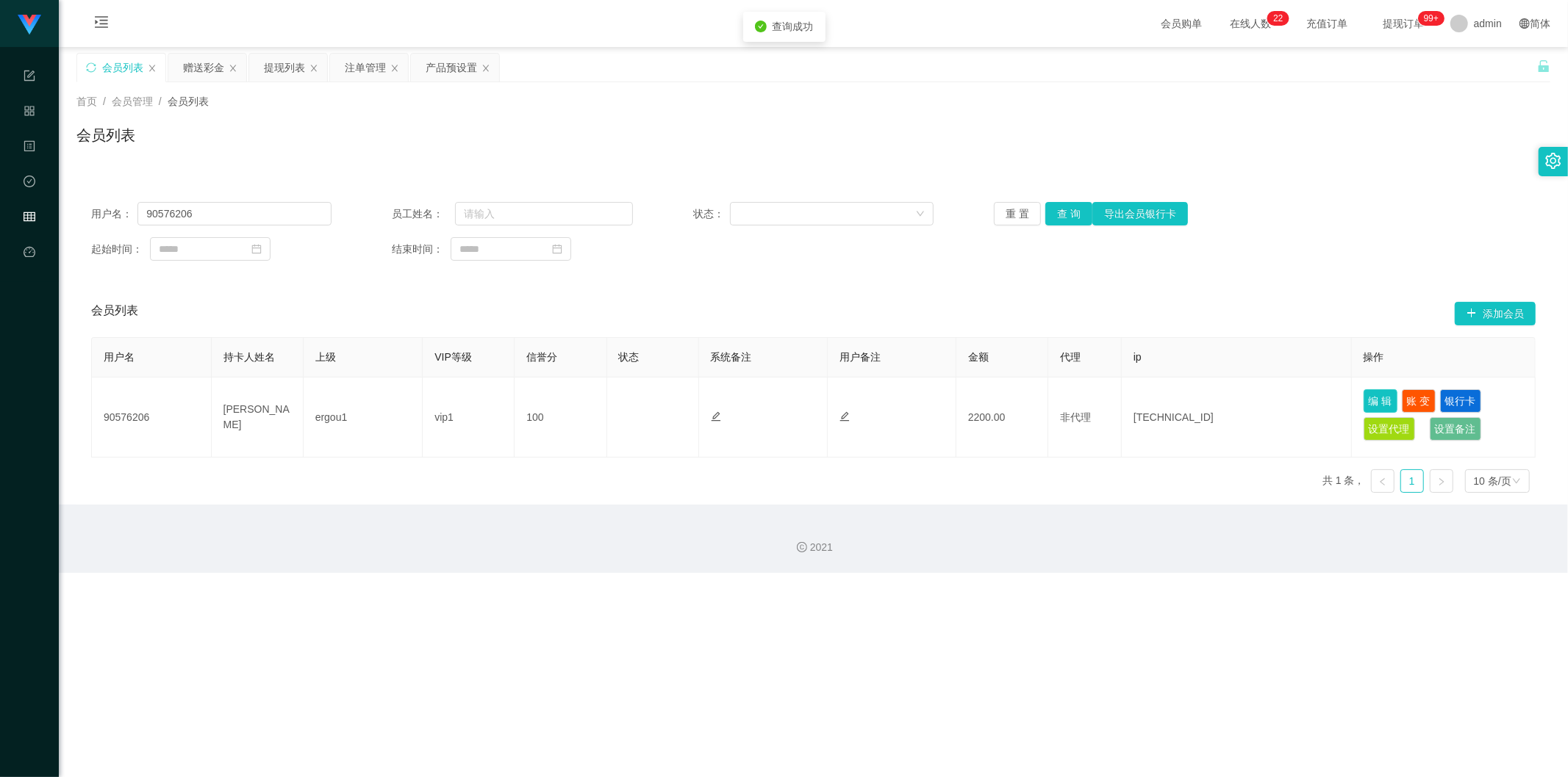
click at [874, 402] on button "编 辑" at bounding box center [1380, 401] width 33 height 23
type input "90576206"
type input "[PERSON_NAME]"
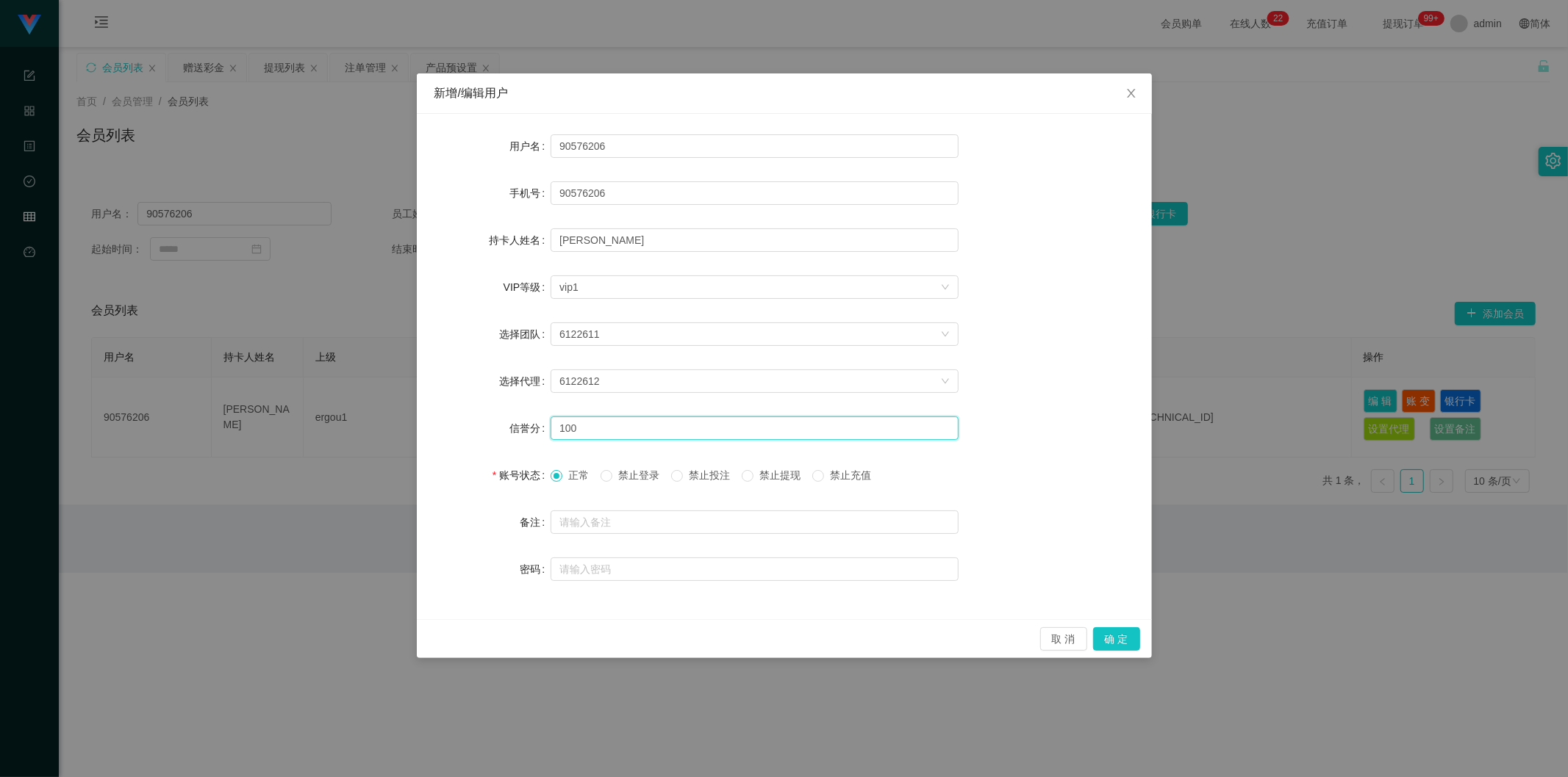
drag, startPoint x: 597, startPoint y: 431, endPoint x: 543, endPoint y: 427, distance: 54.1
click at [543, 427] on div "信誉分 100" at bounding box center [784, 428] width 700 height 29
type input "80"
click at [874, 472] on button "确 定" at bounding box center [1116, 639] width 47 height 23
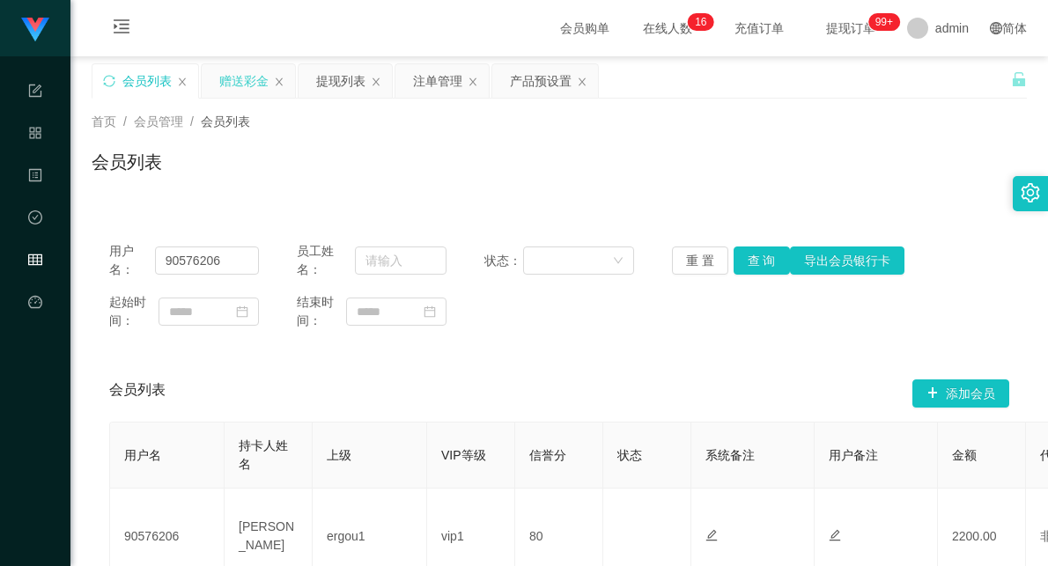
click at [250, 76] on div "赠送彩金" at bounding box center [243, 80] width 49 height 33
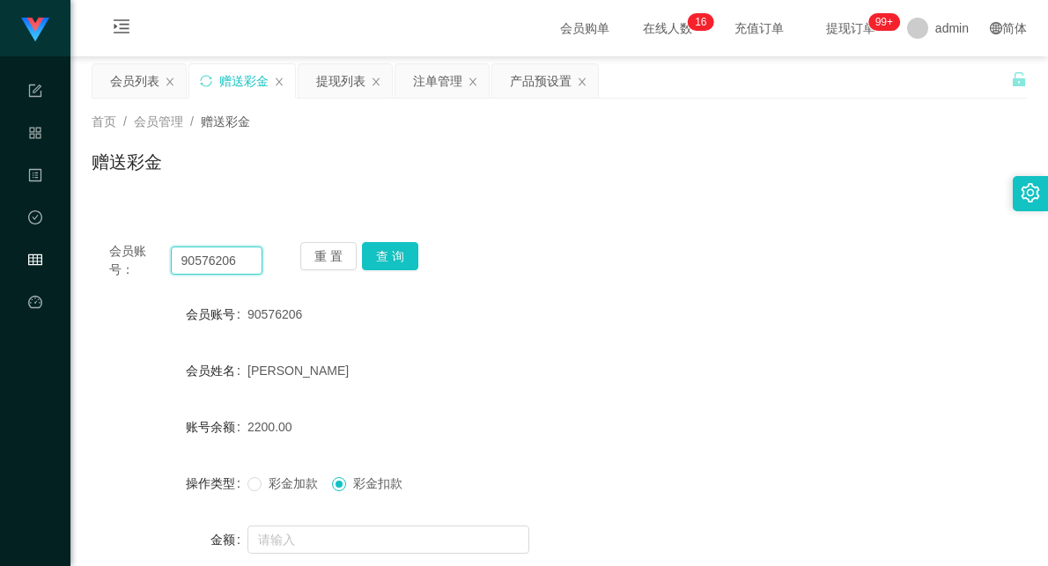
drag, startPoint x: 242, startPoint y: 260, endPoint x: 81, endPoint y: 261, distance: 161.1
click at [81, 261] on main "关闭左侧 关闭右侧 关闭其它 刷新页面 会员列表 赠送彩金 提现列表 注单管理 产品预设置 首页 / 会员管理 / 赠送彩金 / 赠送彩金 会员账号： 905…" at bounding box center [558, 354] width 977 height 596
type input "Ihongxing"
click at [403, 256] on button "查 询" at bounding box center [390, 256] width 56 height 28
click at [129, 260] on div "会员账号： Ihongxing" at bounding box center [185, 260] width 153 height 37
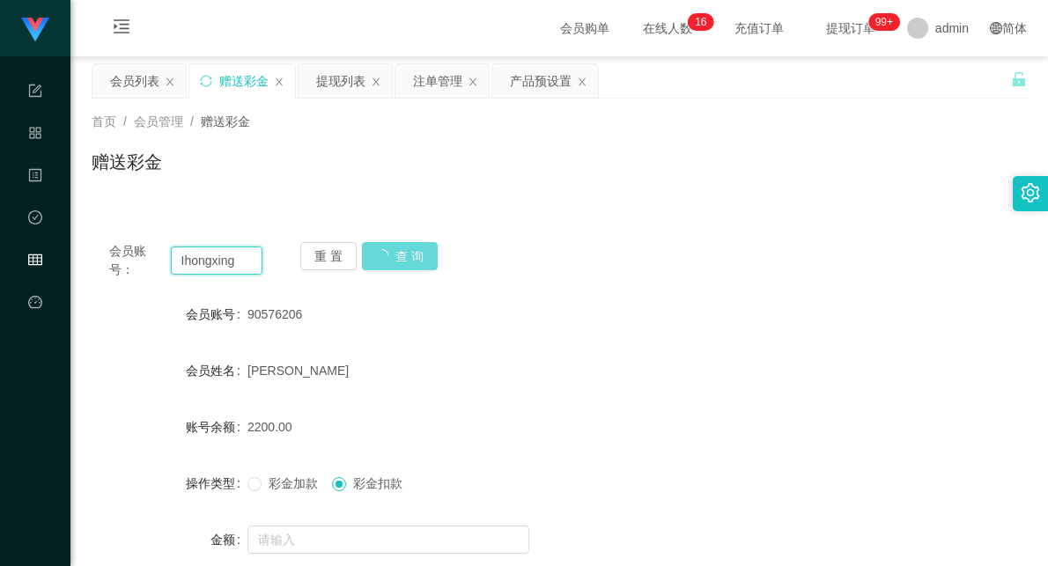
click at [222, 253] on input "Ihongxing" at bounding box center [217, 260] width 92 height 28
click at [406, 255] on div "重 置 查 询" at bounding box center [376, 260] width 153 height 37
click at [432, 75] on div "注单管理" at bounding box center [437, 80] width 49 height 33
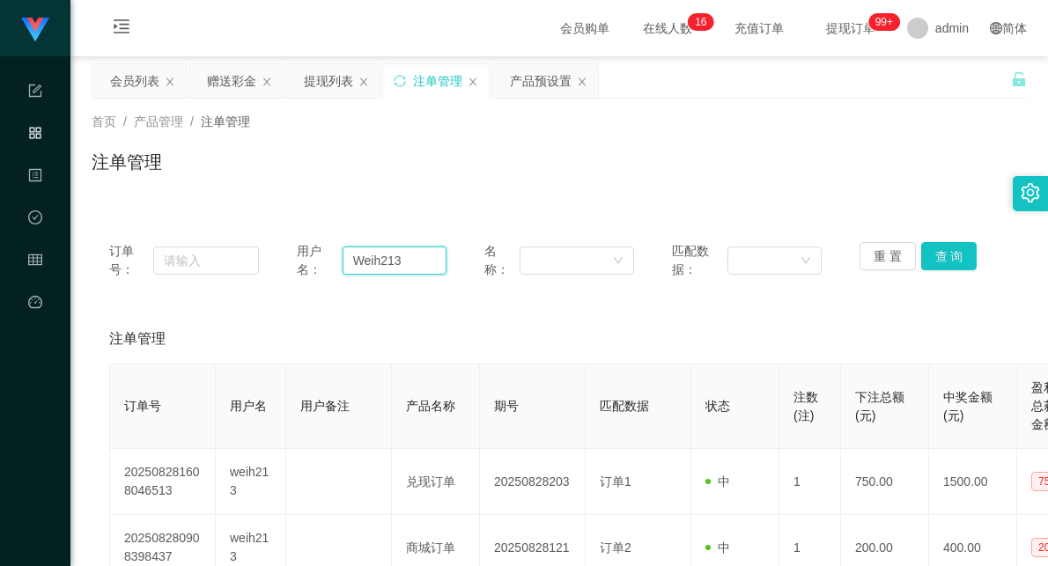
drag, startPoint x: 421, startPoint y: 262, endPoint x: 277, endPoint y: 260, distance: 143.5
click at [277, 260] on div "订单号： 用户名： Weih213 名称： 匹配数据： 重 置 查 询" at bounding box center [559, 260] width 900 height 37
click at [234, 90] on div "赠送彩金" at bounding box center [231, 80] width 49 height 33
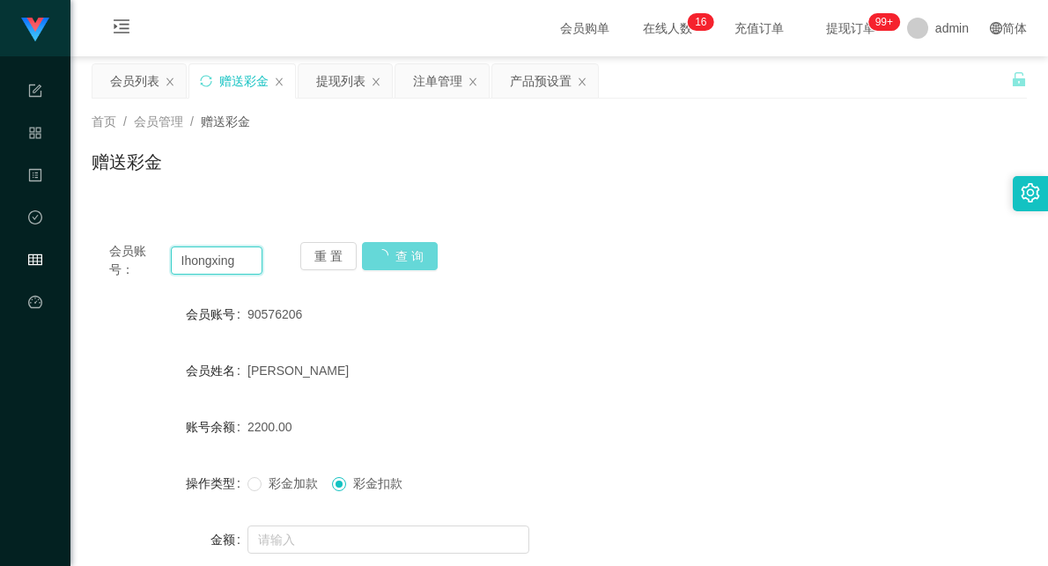
drag, startPoint x: 245, startPoint y: 259, endPoint x: 150, endPoint y: 264, distance: 95.2
click at [150, 264] on div "会员账号： Ihongxing" at bounding box center [185, 260] width 153 height 37
click at [199, 266] on input "Ihongxing" at bounding box center [217, 260] width 92 height 28
drag, startPoint x: 247, startPoint y: 261, endPoint x: 98, endPoint y: 260, distance: 149.7
click at [98, 260] on div "会员账号： Ihongxing 重 置 查 询" at bounding box center [559, 260] width 935 height 37
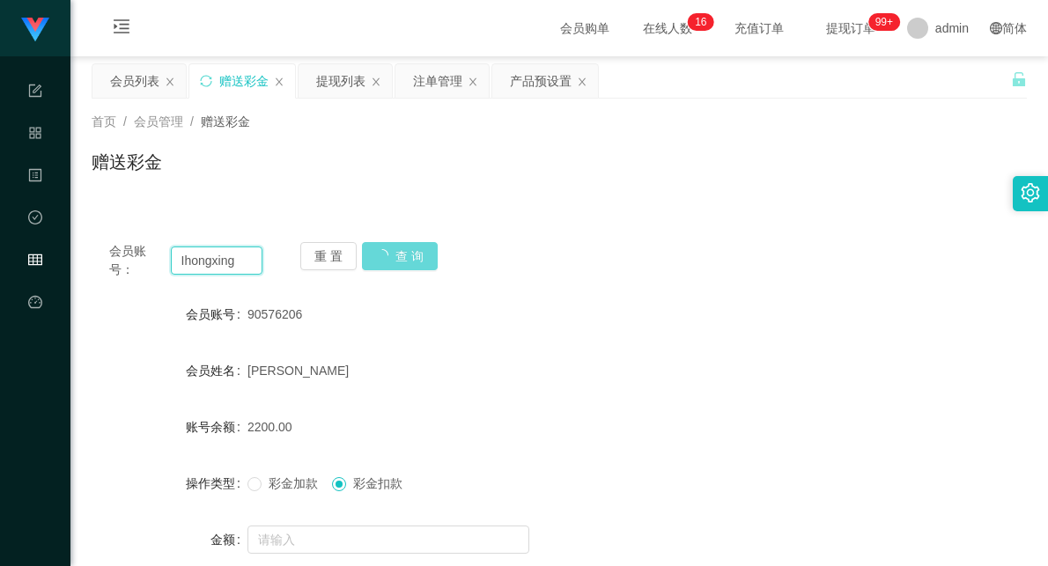
paste input "l"
drag, startPoint x: 245, startPoint y: 264, endPoint x: 169, endPoint y: 261, distance: 75.8
click at [171, 261] on input "lhongxing" at bounding box center [217, 260] width 92 height 28
paste input "90576206"
type input "90576206"
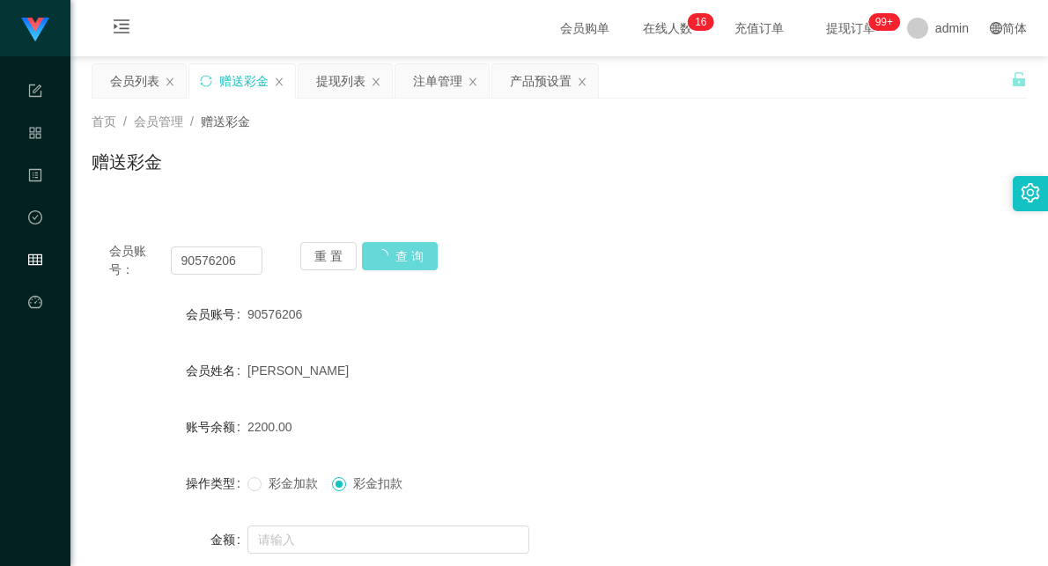
click at [423, 249] on div "重 置 查 询" at bounding box center [376, 260] width 153 height 37
click at [945, 28] on span "admin" at bounding box center [951, 28] width 33 height 56
click at [944, 79] on div "会员列表 赠送彩金 提现列表 注单管理 产品预设置" at bounding box center [551, 93] width 919 height 61
click at [935, 25] on span "admin" at bounding box center [951, 28] width 33 height 56
click at [935, 65] on li "退出登录" at bounding box center [947, 77] width 132 height 28
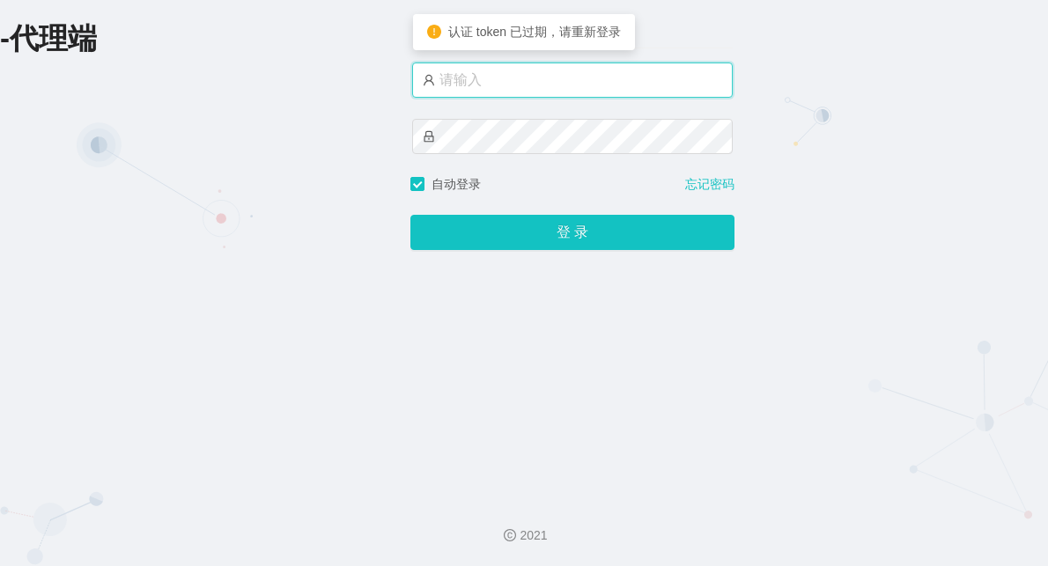
type input "admin"
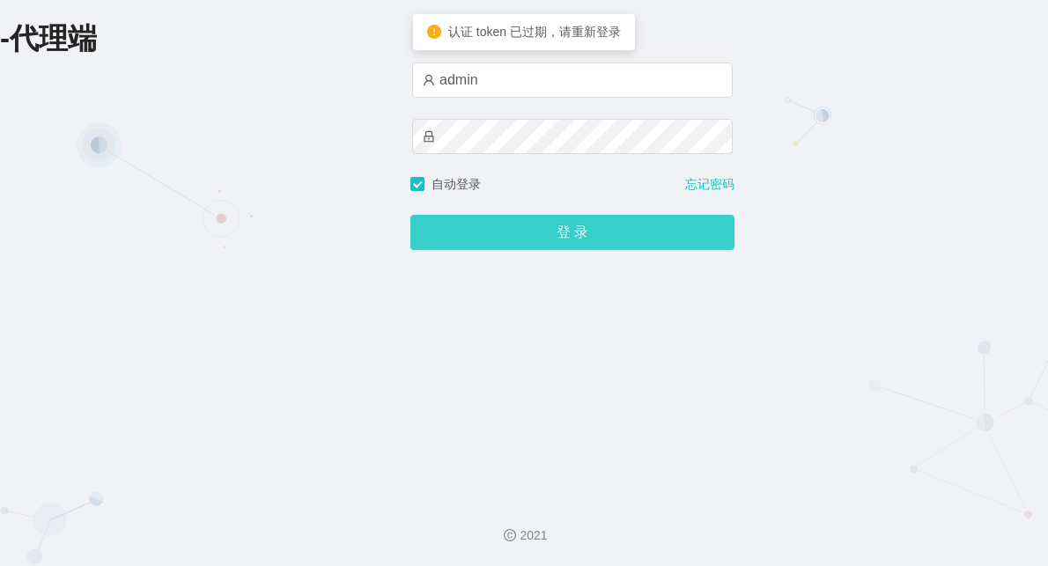
click at [513, 226] on button "登 录" at bounding box center [572, 232] width 324 height 35
